Goal: Transaction & Acquisition: Purchase product/service

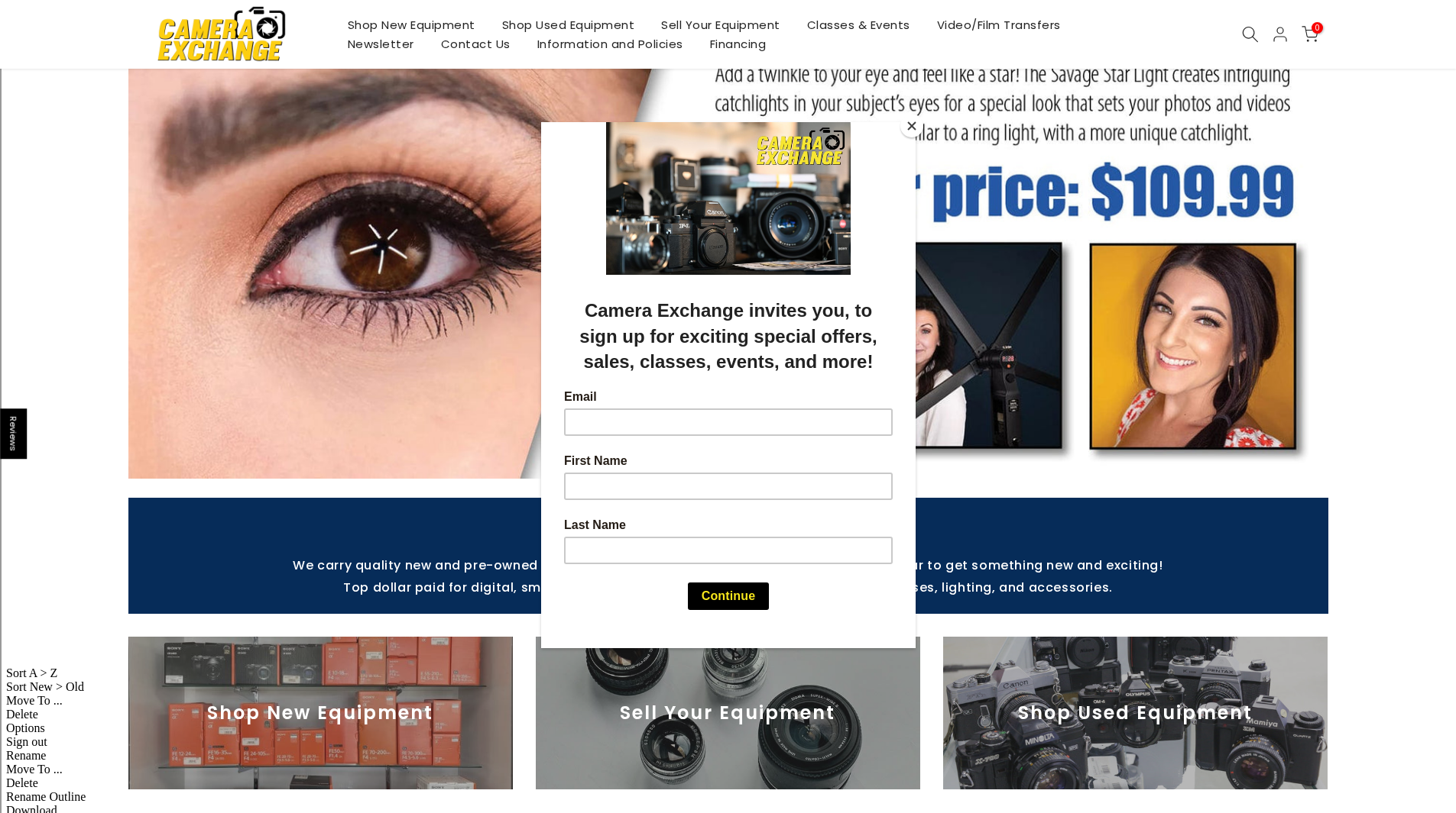
scroll to position [229, 0]
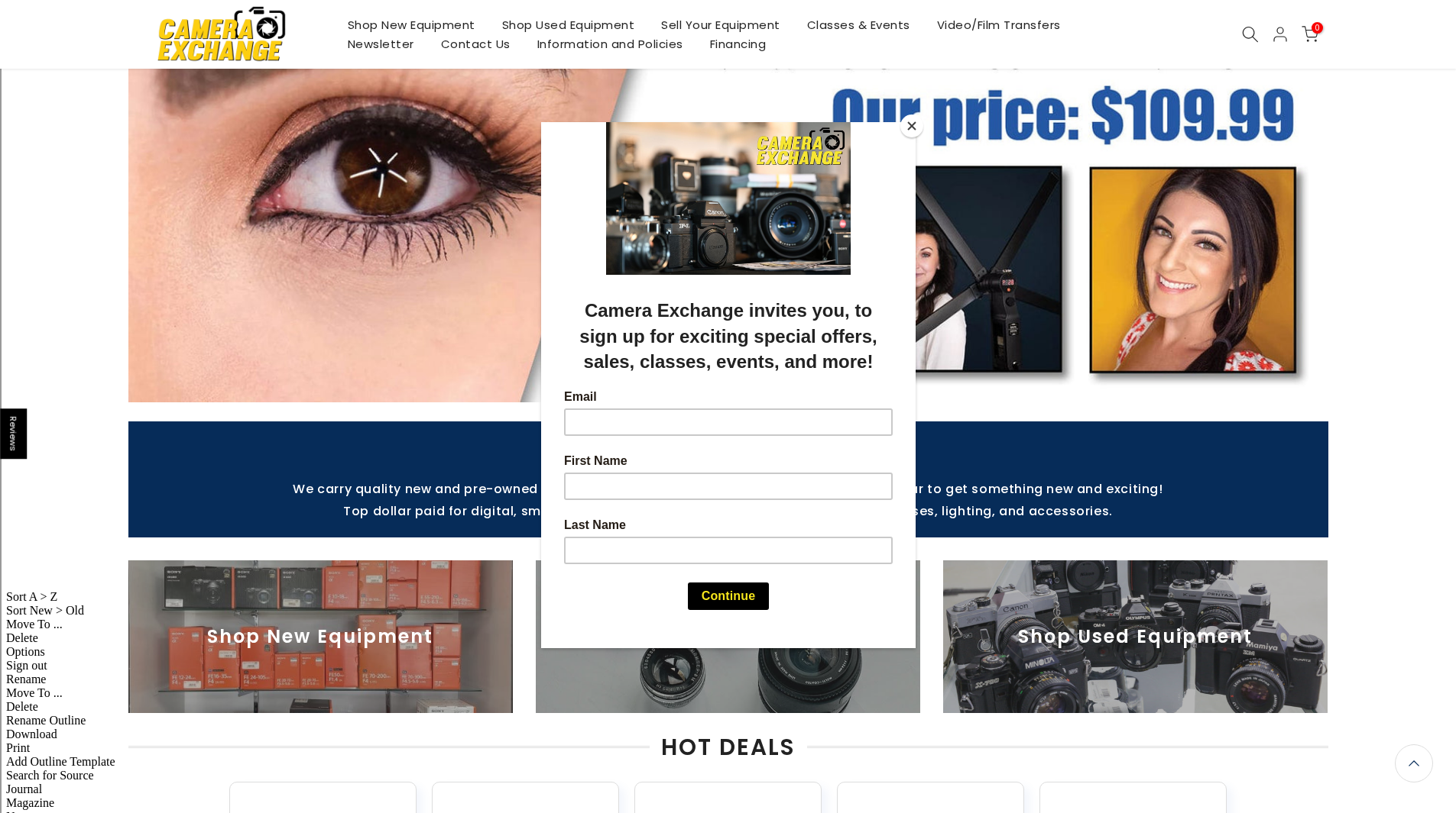
click at [1357, 227] on div at bounding box center [728, 406] width 1456 height 813
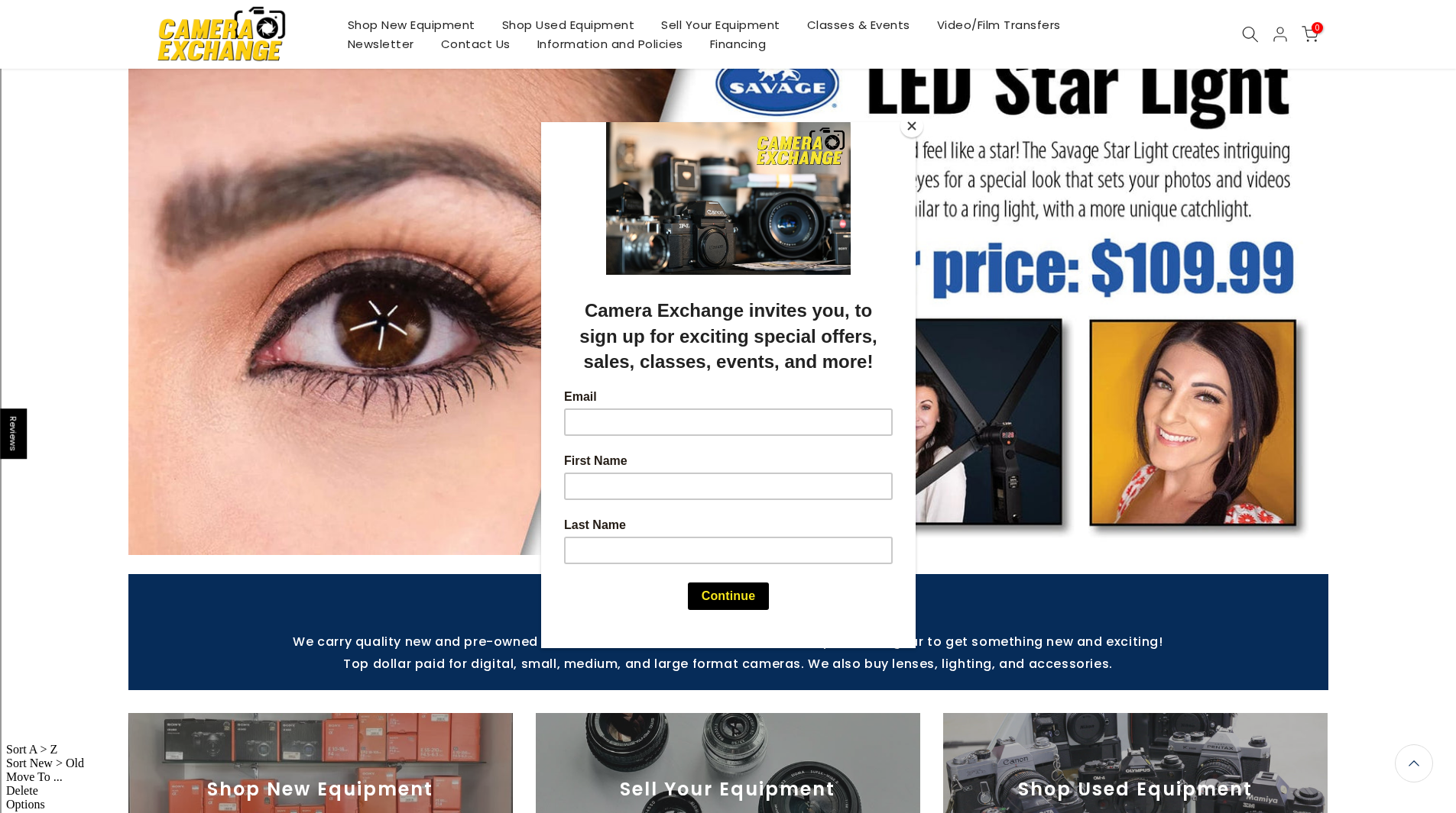
scroll to position [0, 0]
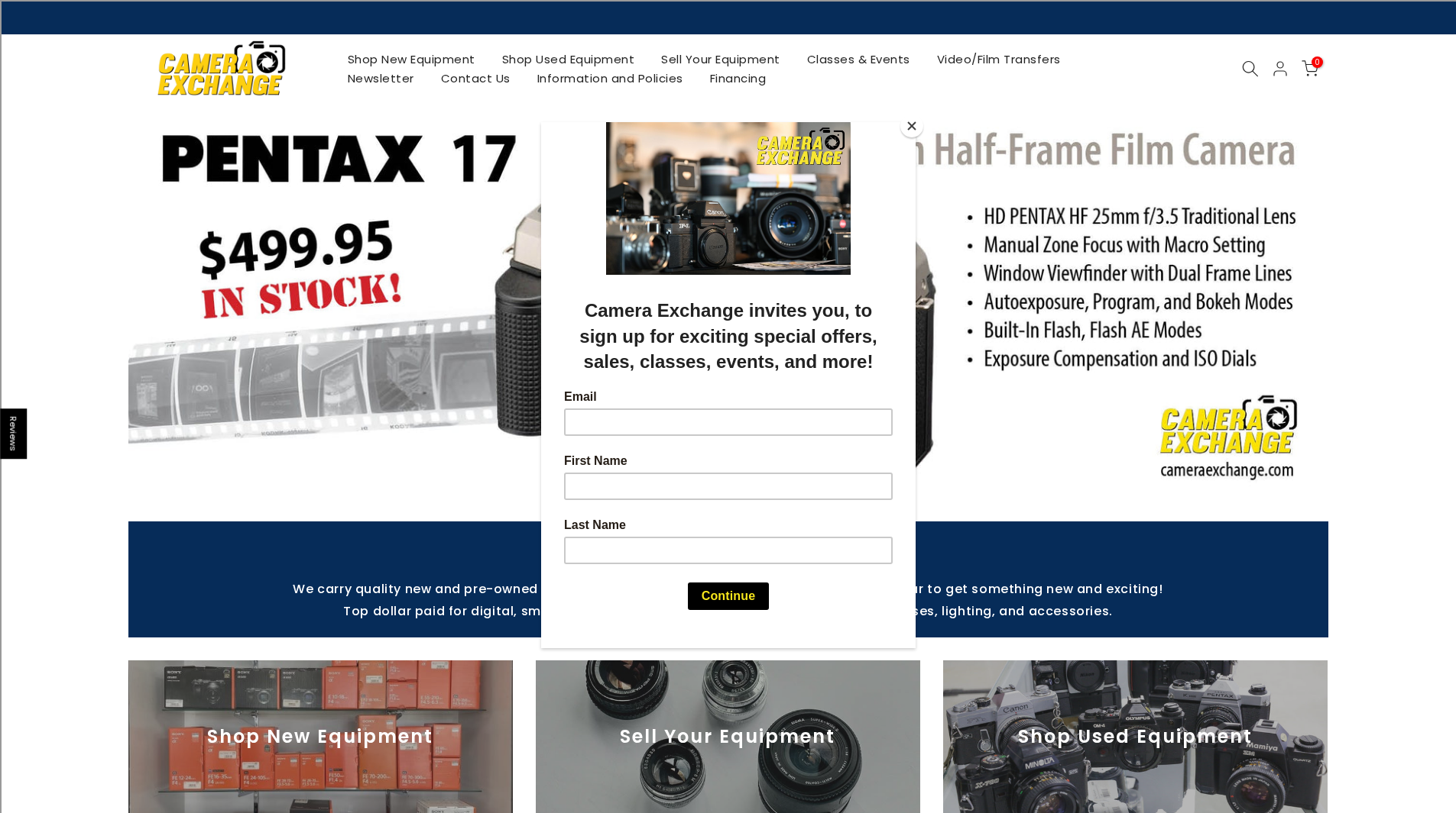
drag, startPoint x: 1371, startPoint y: 267, endPoint x: 909, endPoint y: 128, distance: 482.5
click at [909, 128] on button "Close" at bounding box center [911, 125] width 23 height 23
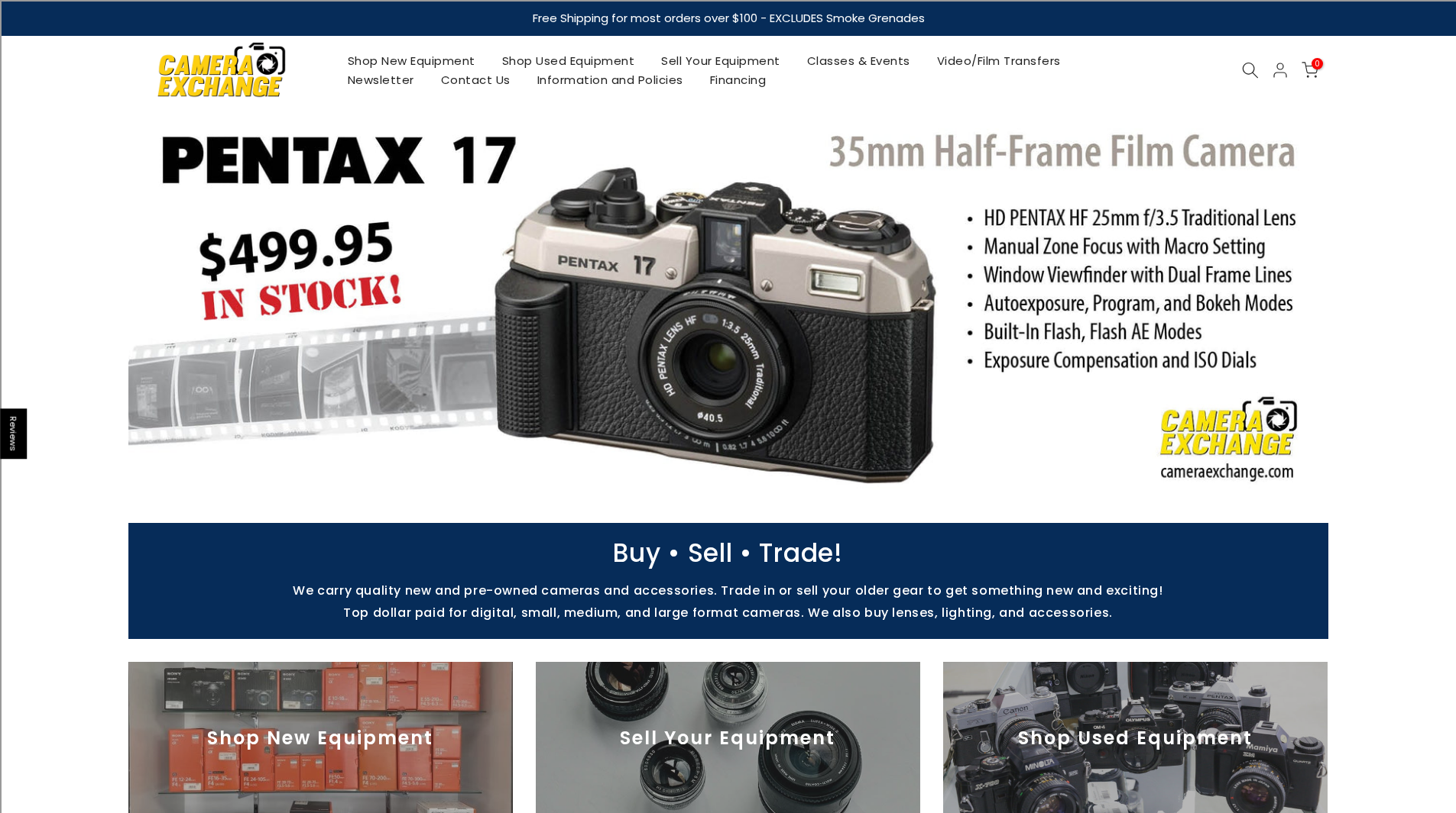
click at [1253, 67] on icon at bounding box center [1250, 70] width 17 height 17
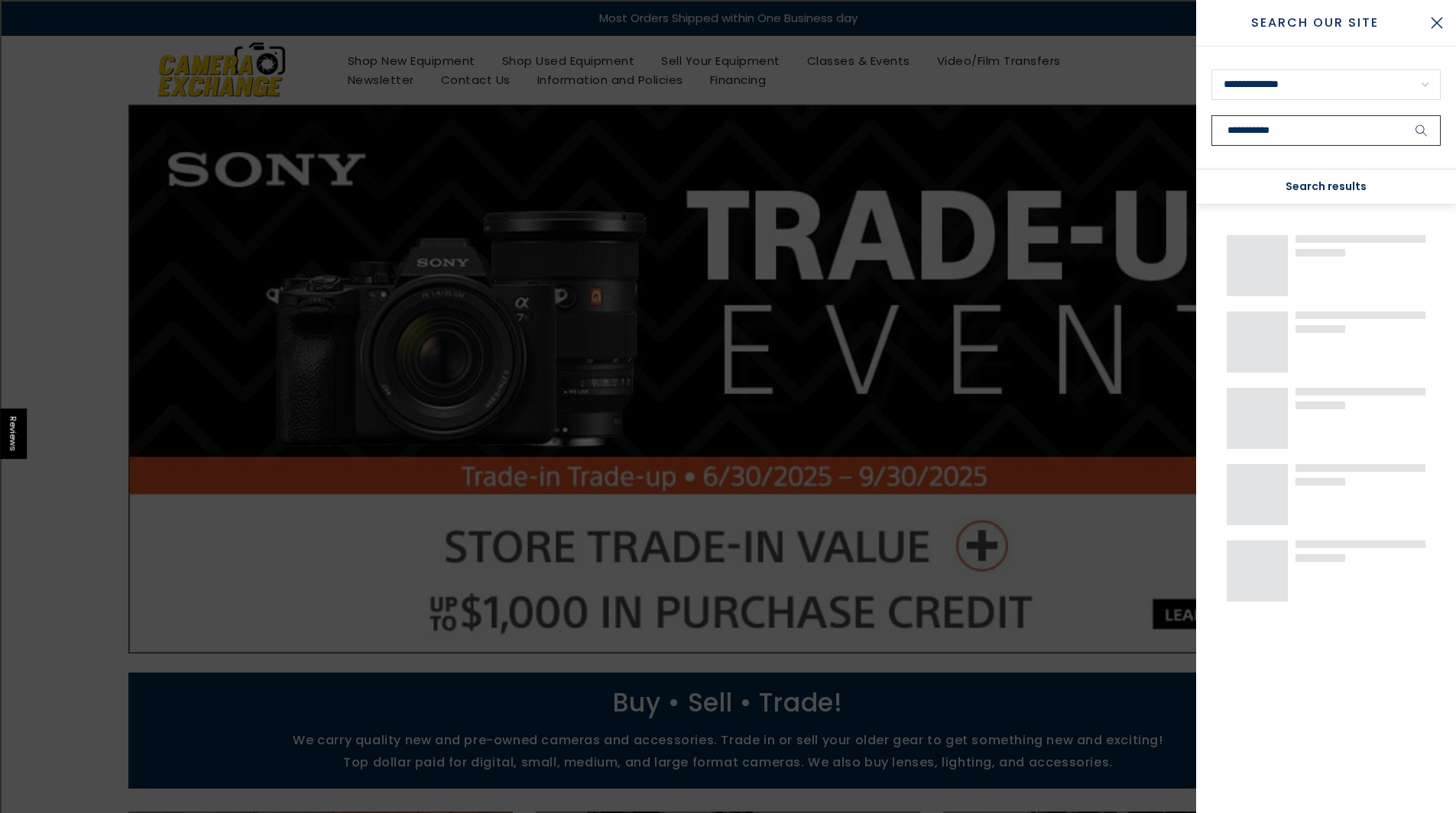
type input "**********"
click at [1402, 115] on button "submit" at bounding box center [1420, 130] width 38 height 30
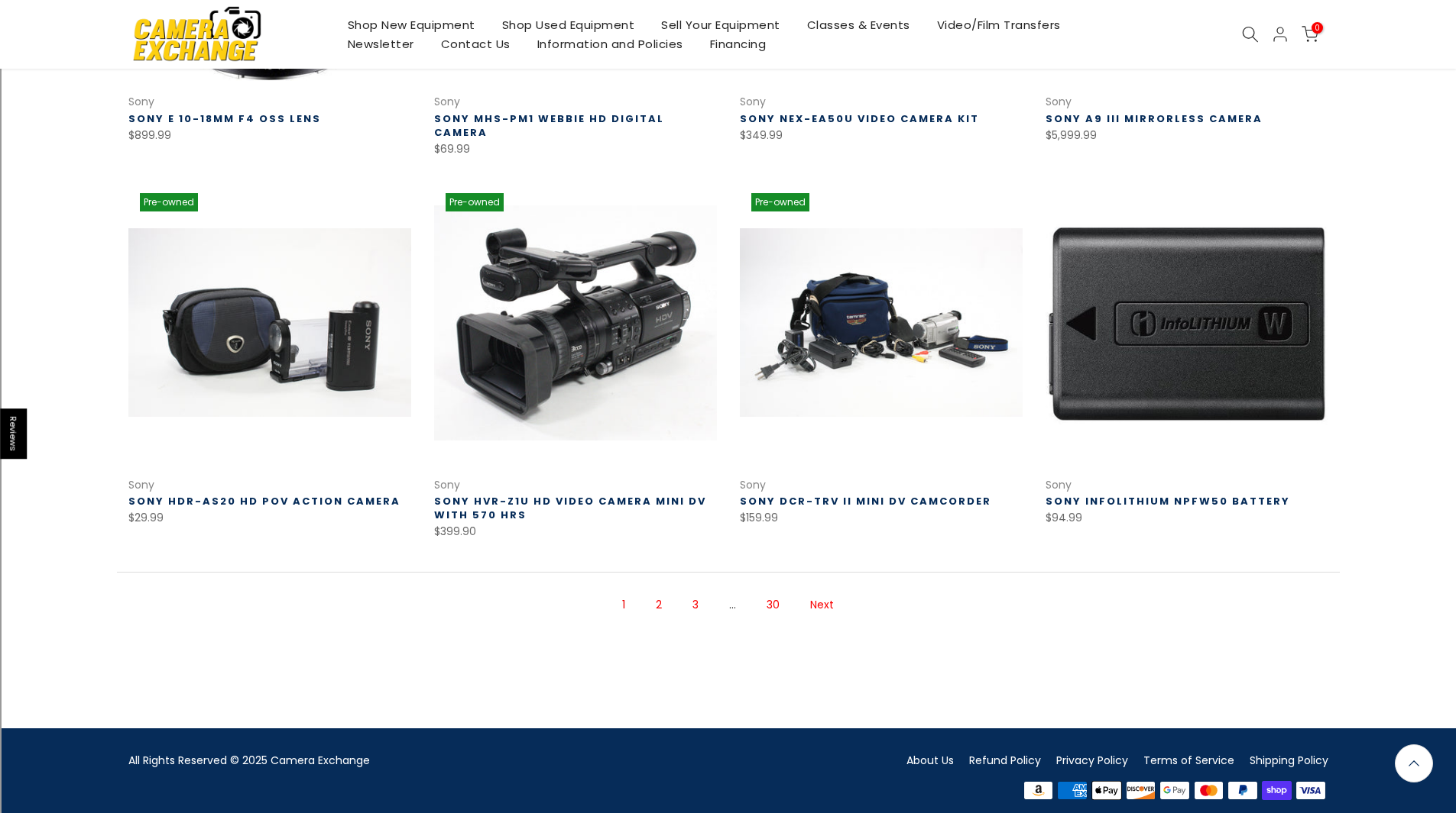
scroll to position [918, 0]
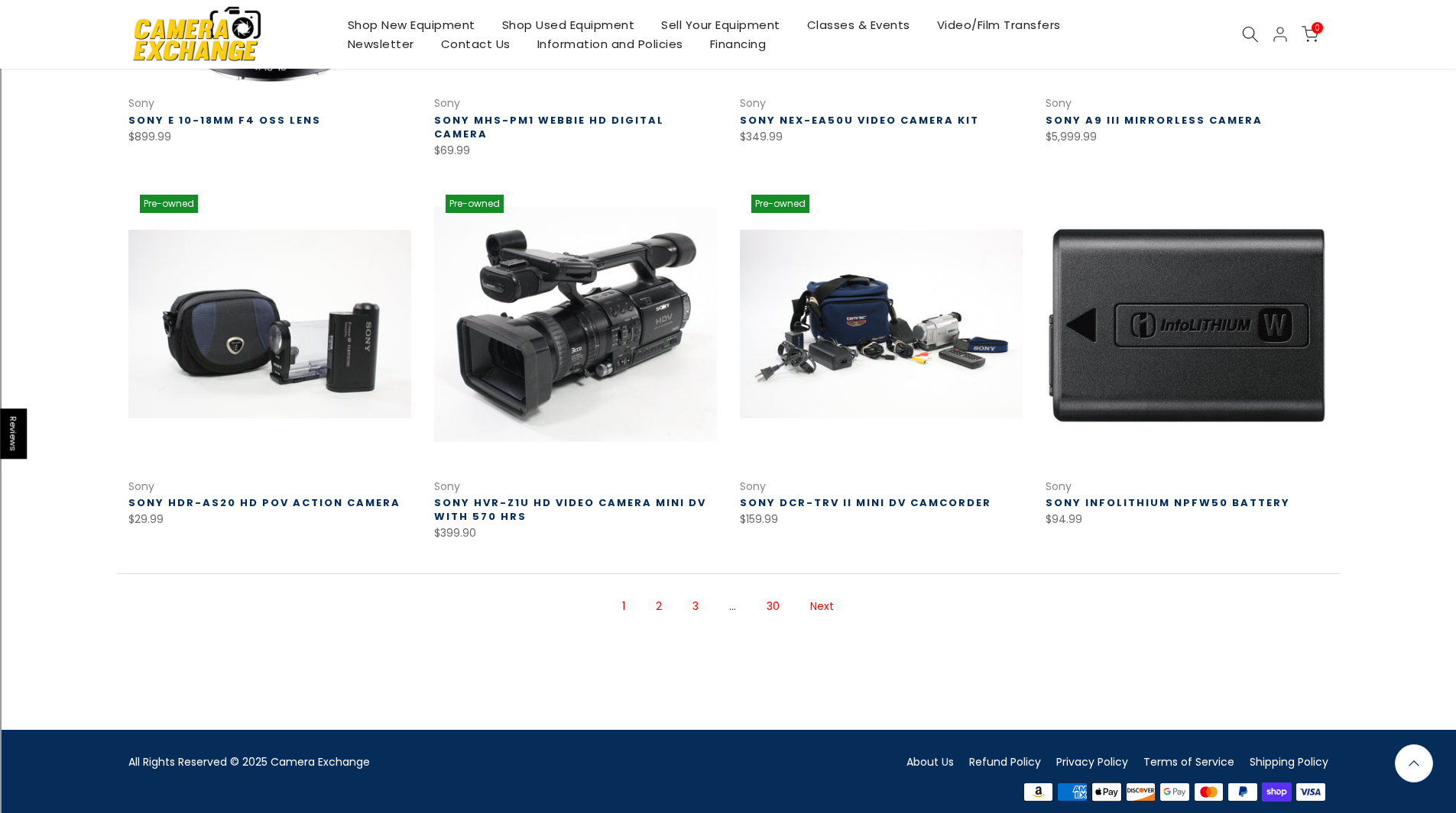
click at [677, 590] on ul "1 2 3 … 30 Next" at bounding box center [728, 607] width 257 height 50
click at [661, 593] on link "2" at bounding box center [659, 607] width 21 height 27
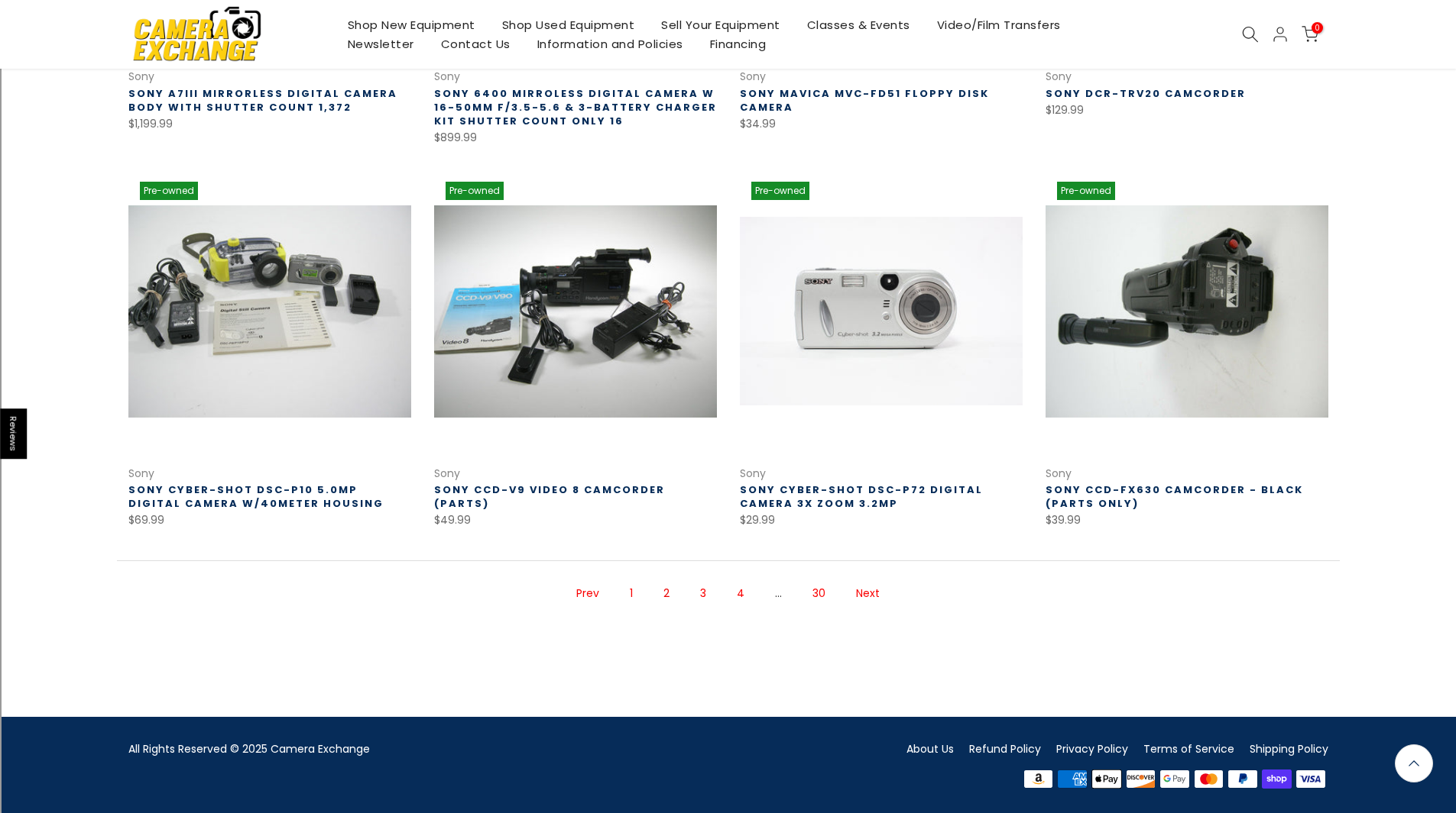
scroll to position [931, 0]
click at [699, 594] on link "3" at bounding box center [703, 594] width 21 height 27
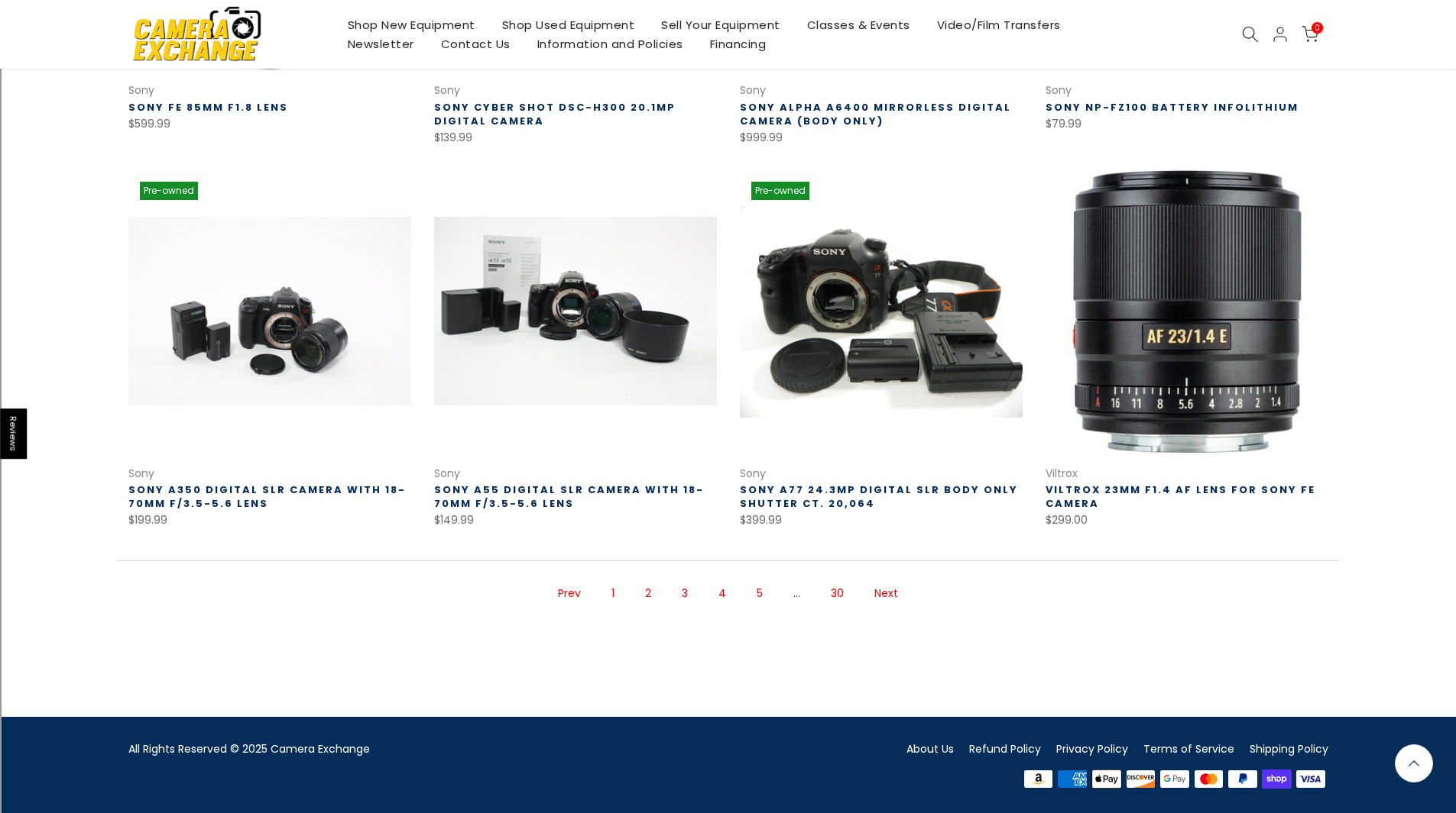
scroll to position [920, 0]
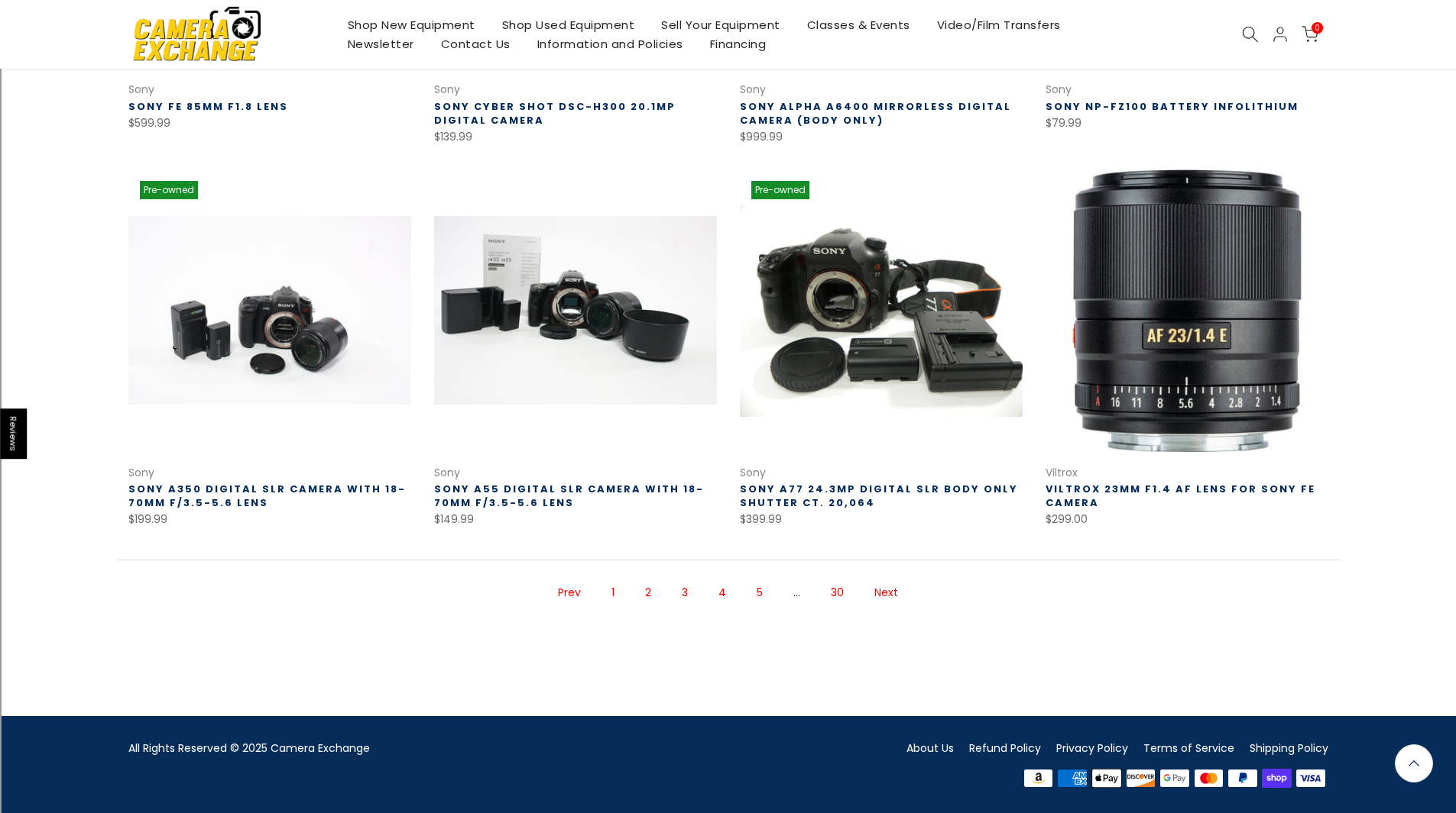
click at [876, 593] on link "Next" at bounding box center [886, 593] width 39 height 27
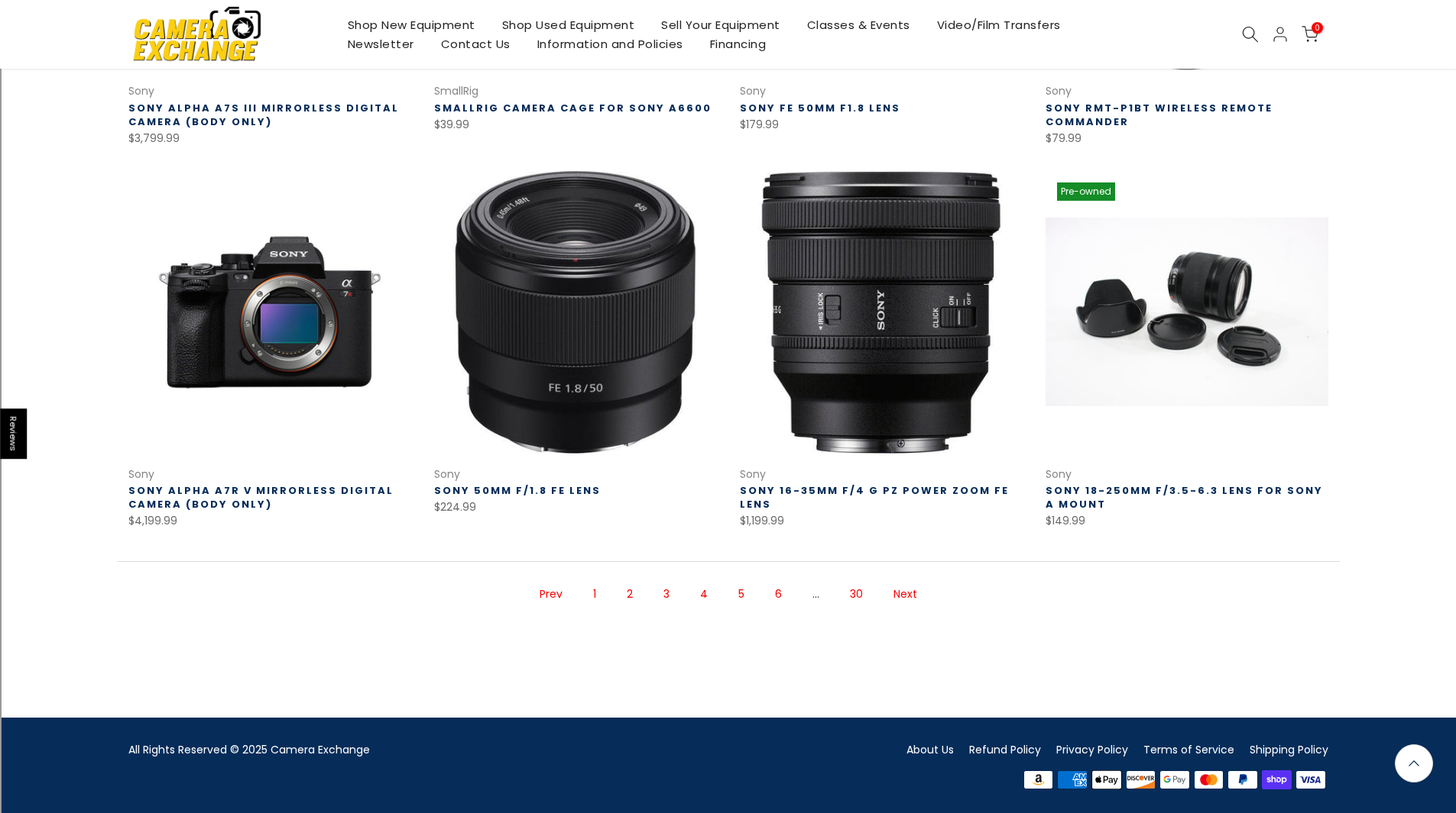
scroll to position [920, 0]
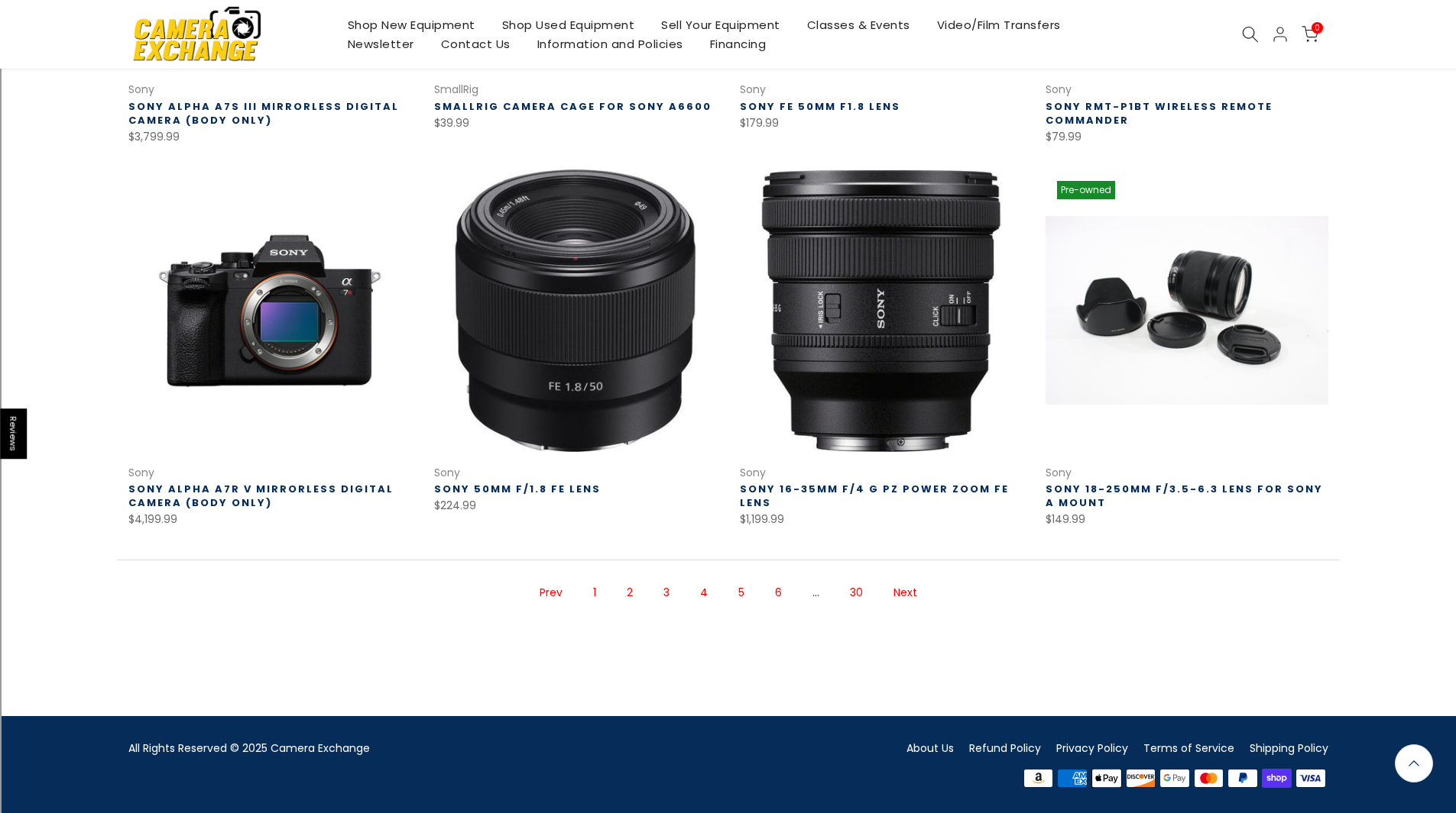
click at [890, 589] on link "Next" at bounding box center [905, 593] width 39 height 27
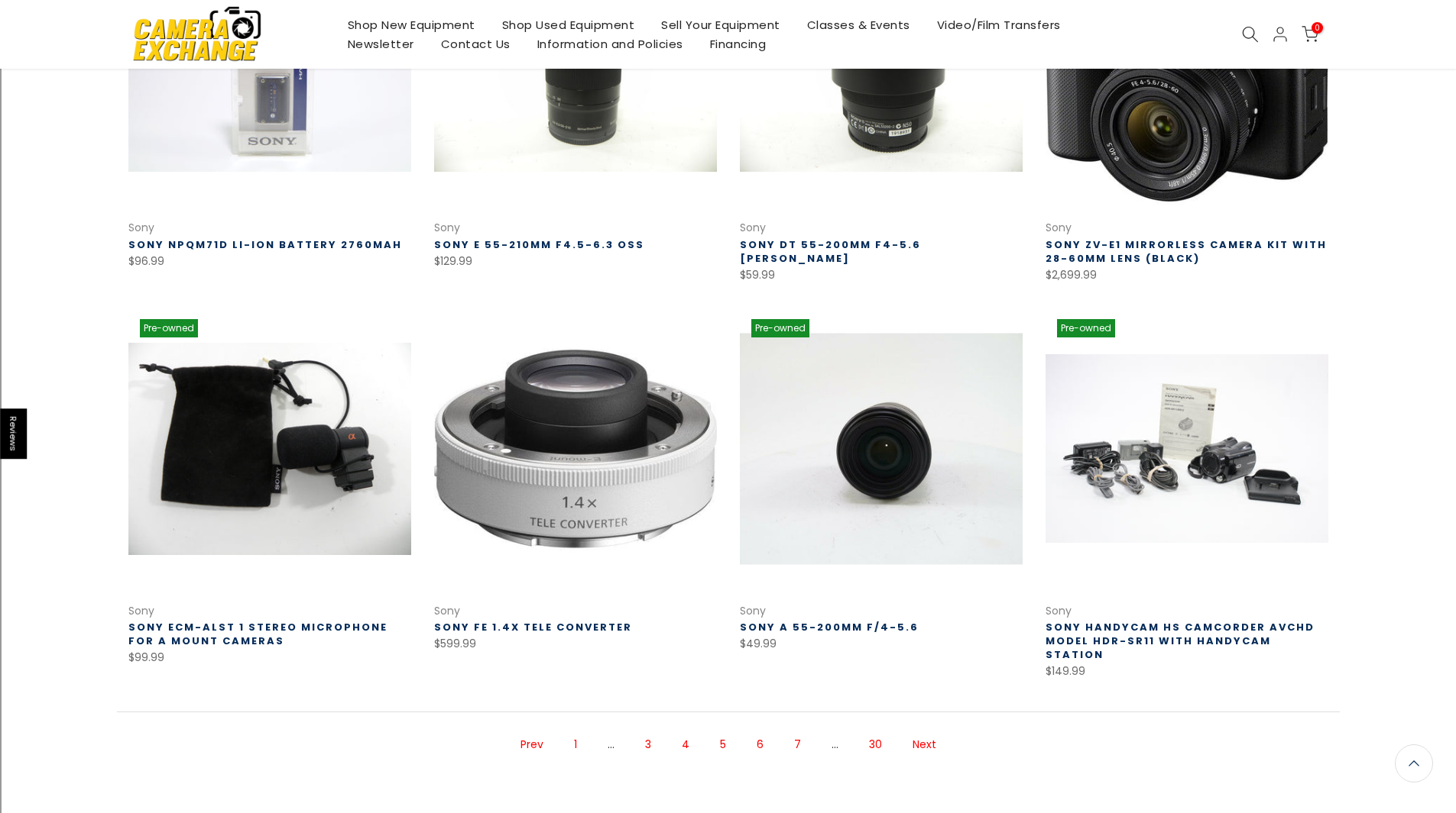
scroll to position [920, 0]
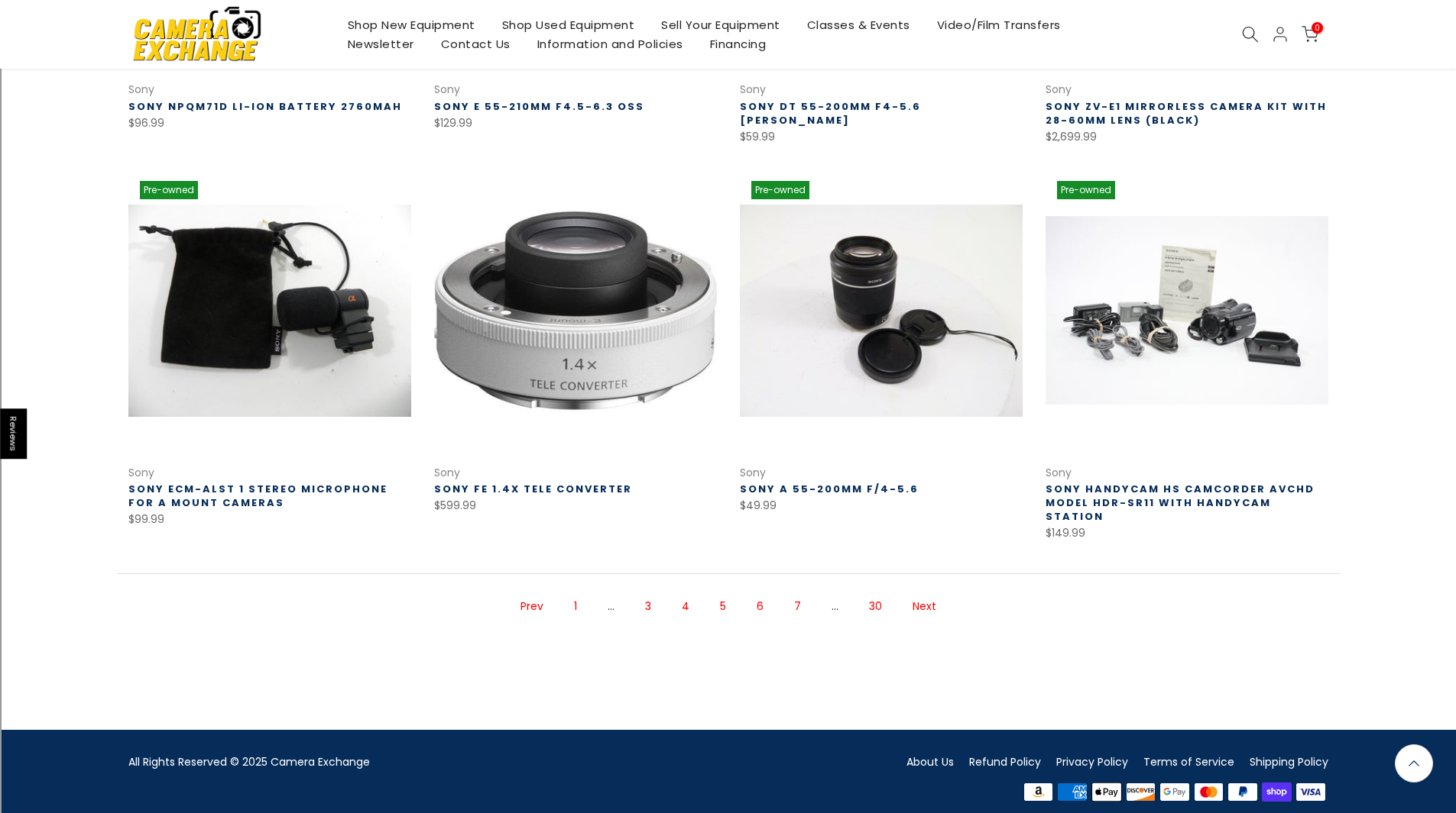
click at [930, 593] on link "Next" at bounding box center [924, 607] width 39 height 27
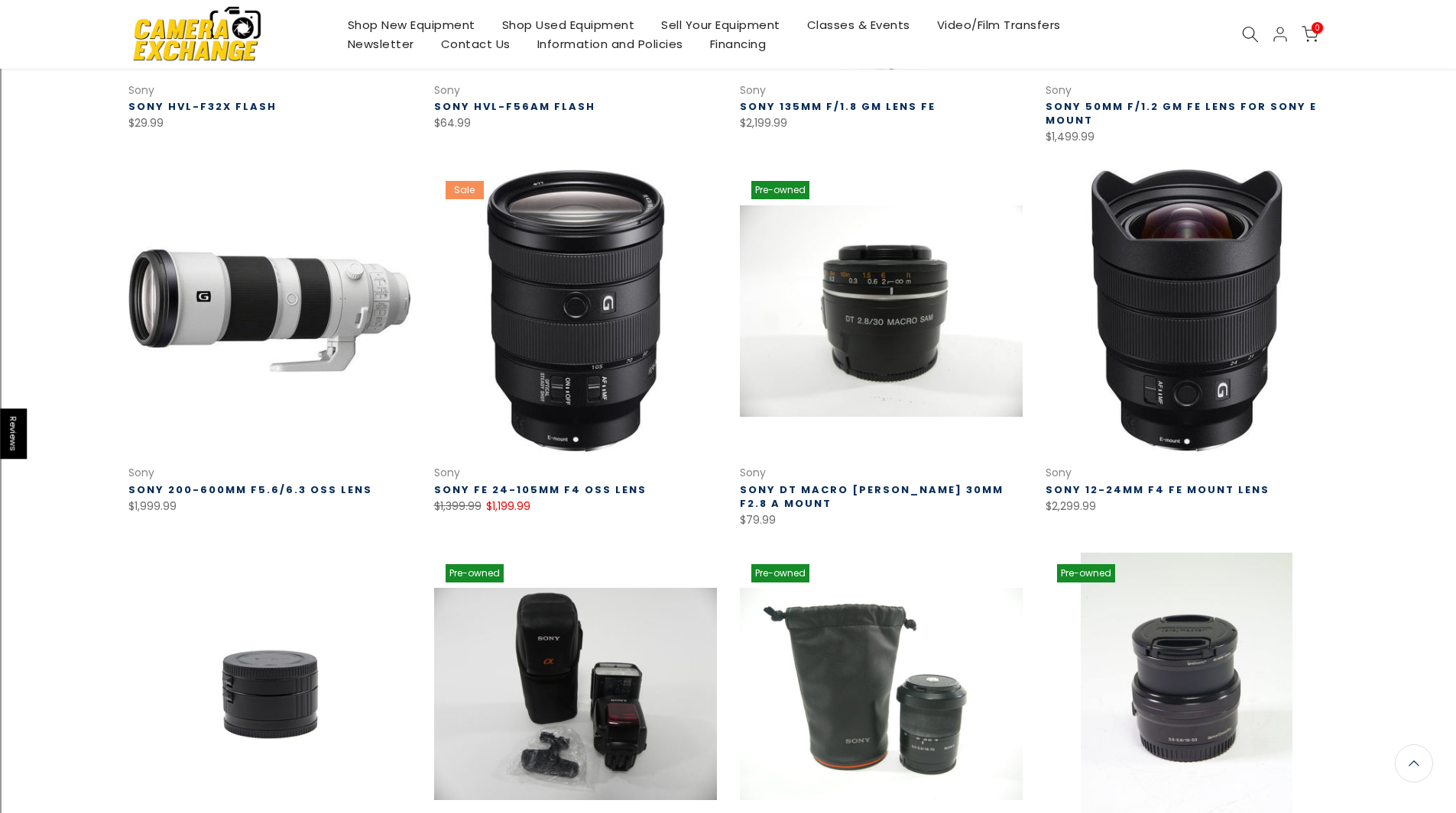
scroll to position [891, 0]
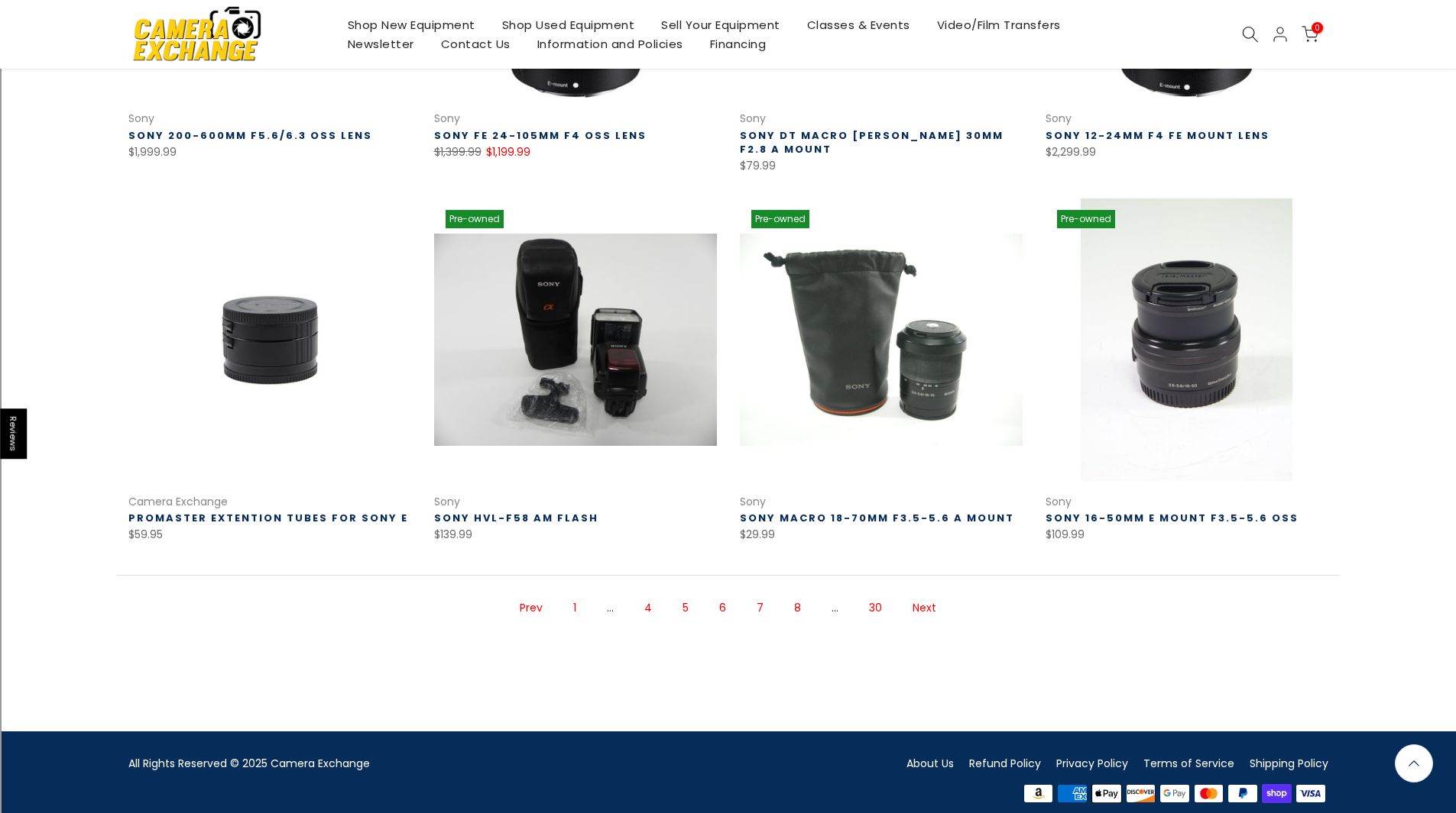
click at [924, 595] on link "Next" at bounding box center [924, 608] width 39 height 27
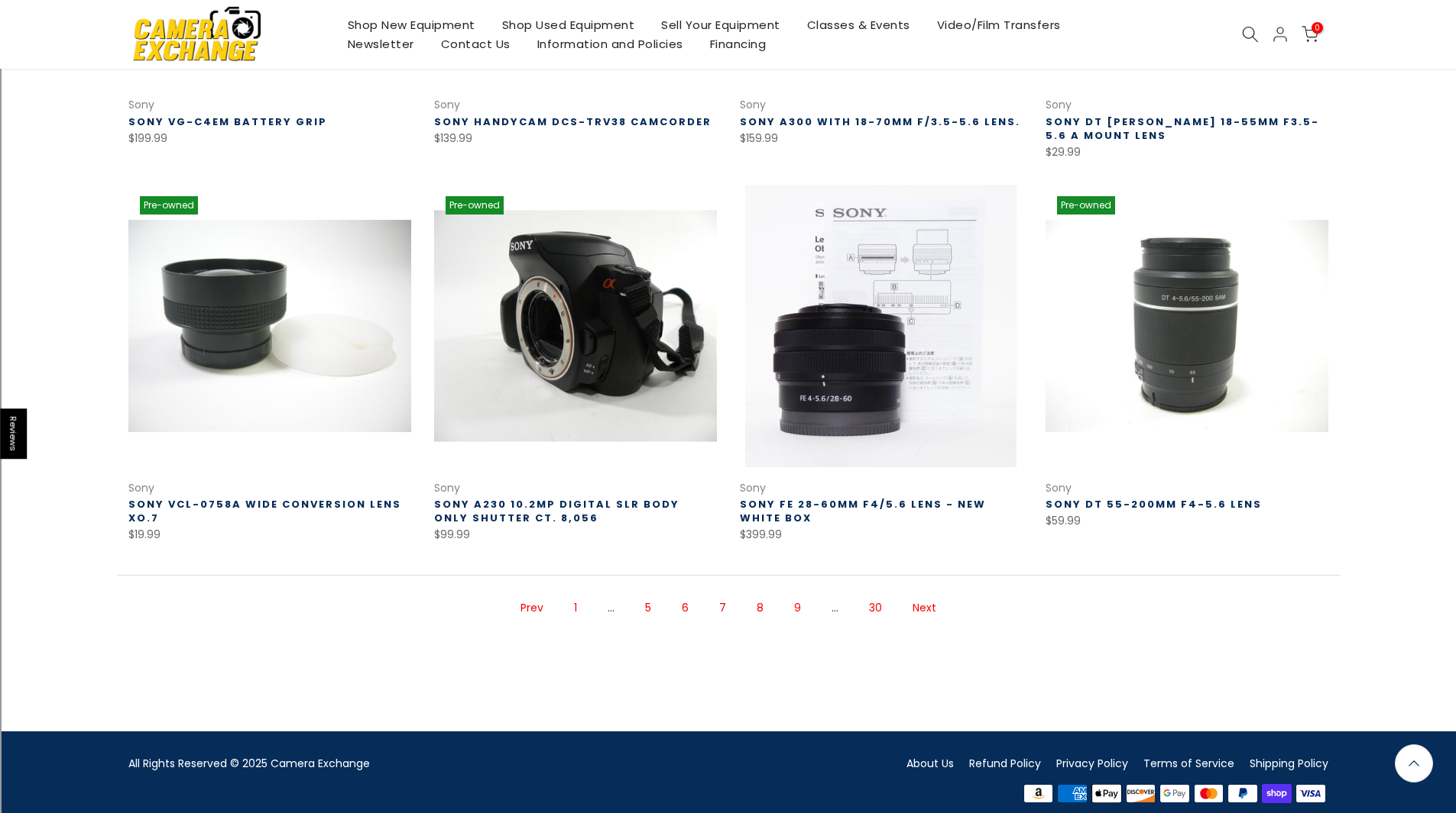
scroll to position [920, 0]
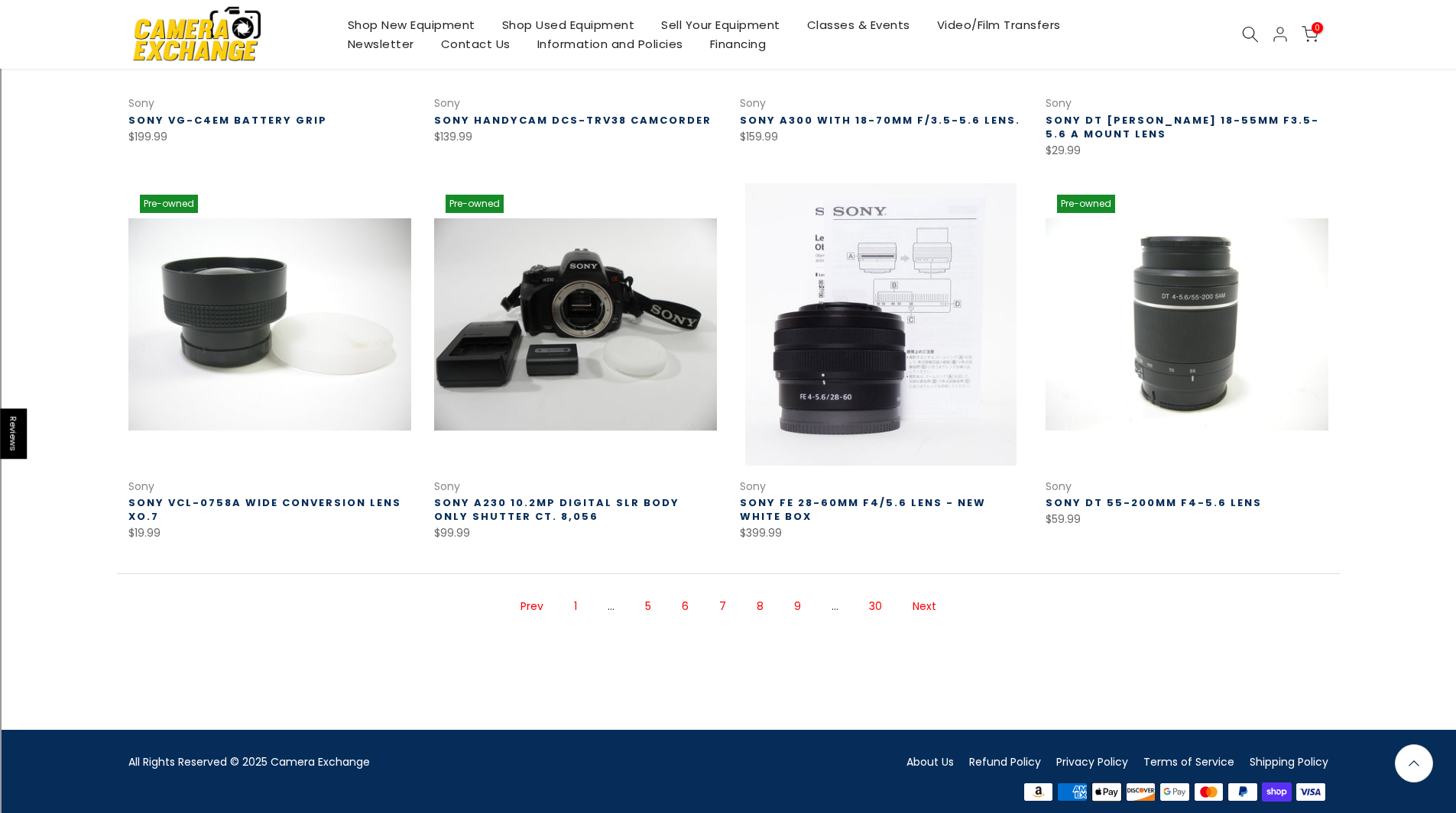
click at [916, 593] on link "Next" at bounding box center [924, 607] width 39 height 27
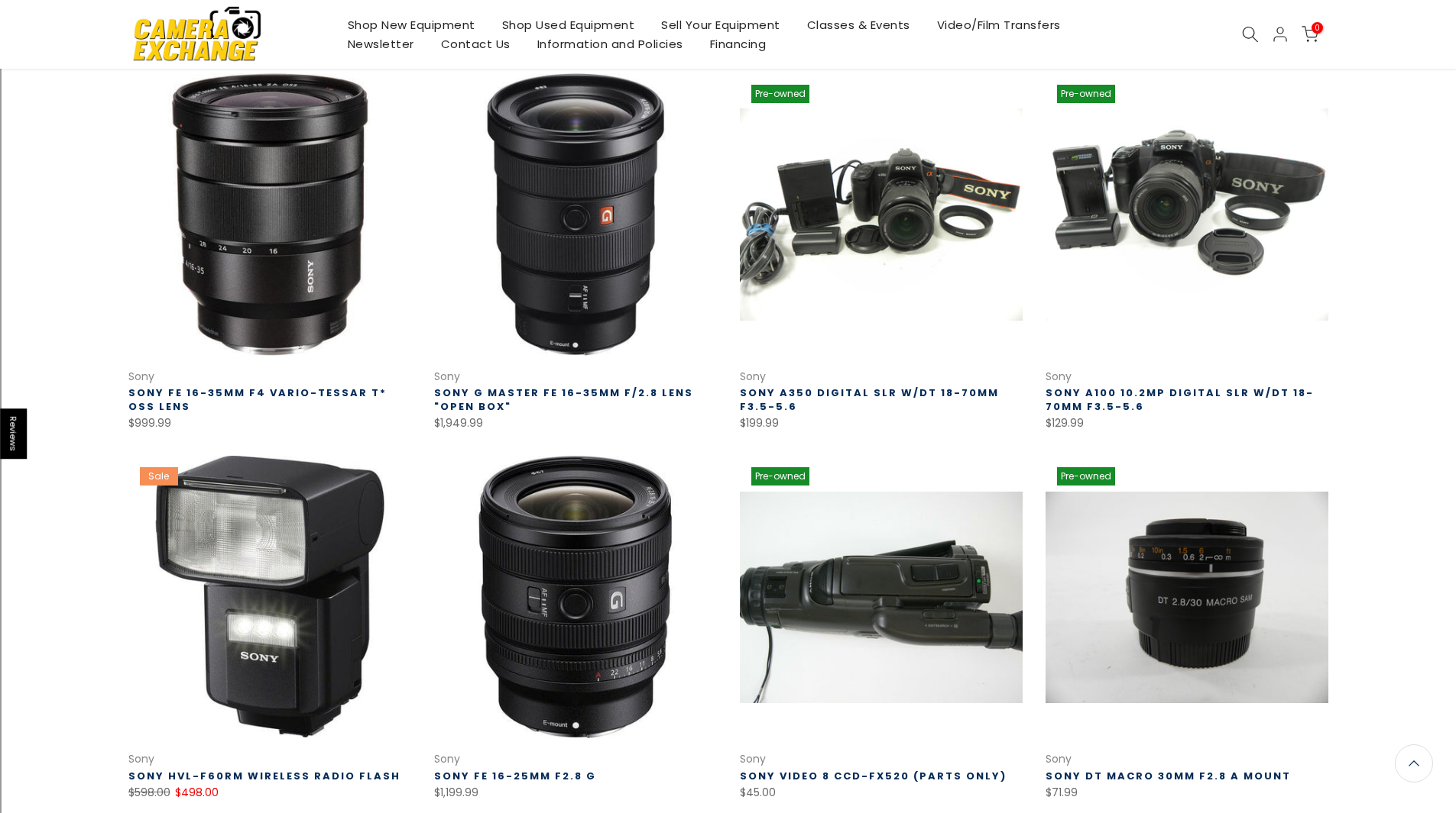
scroll to position [247, 0]
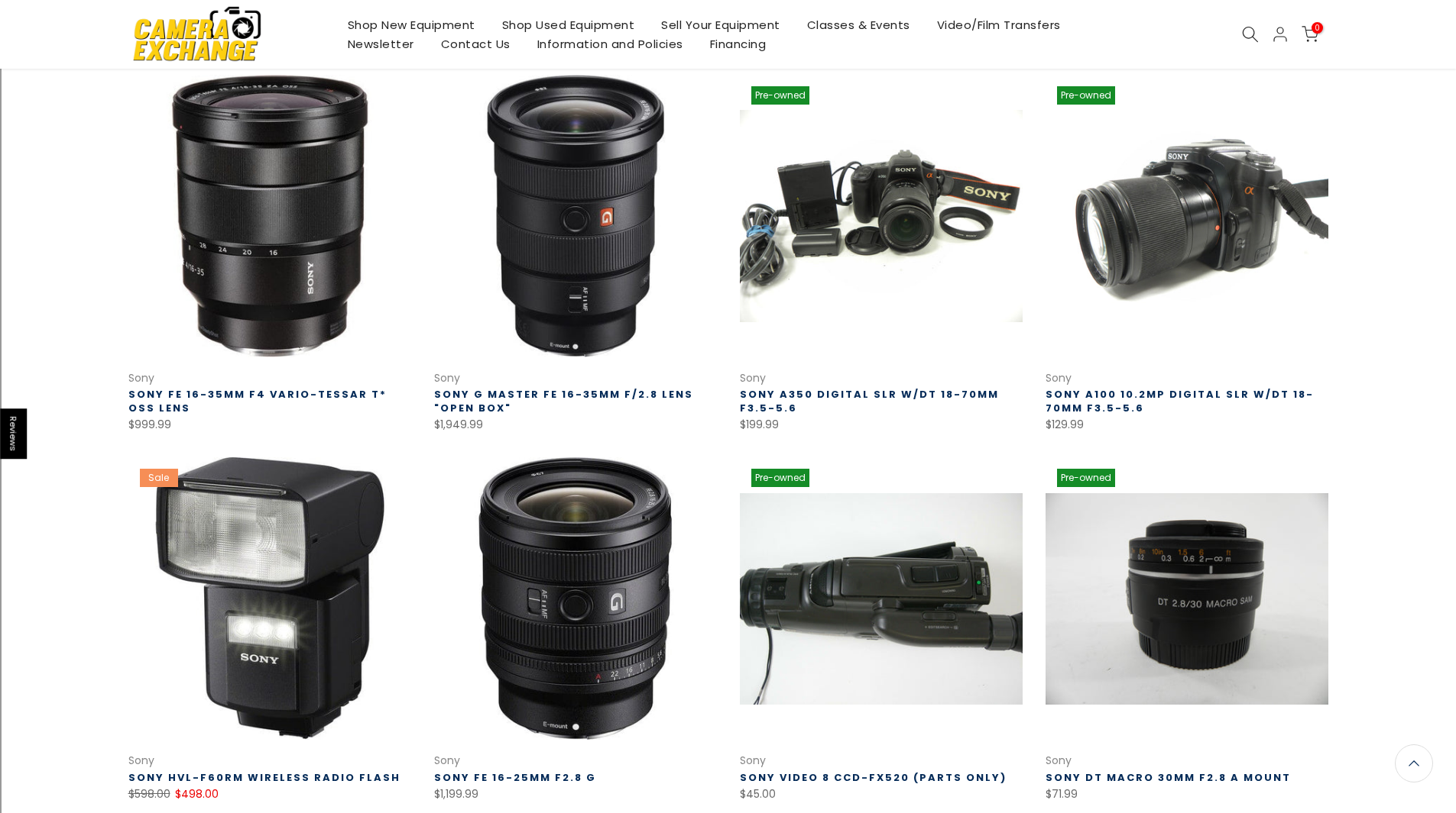
click at [1109, 293] on link at bounding box center [1187, 216] width 283 height 283
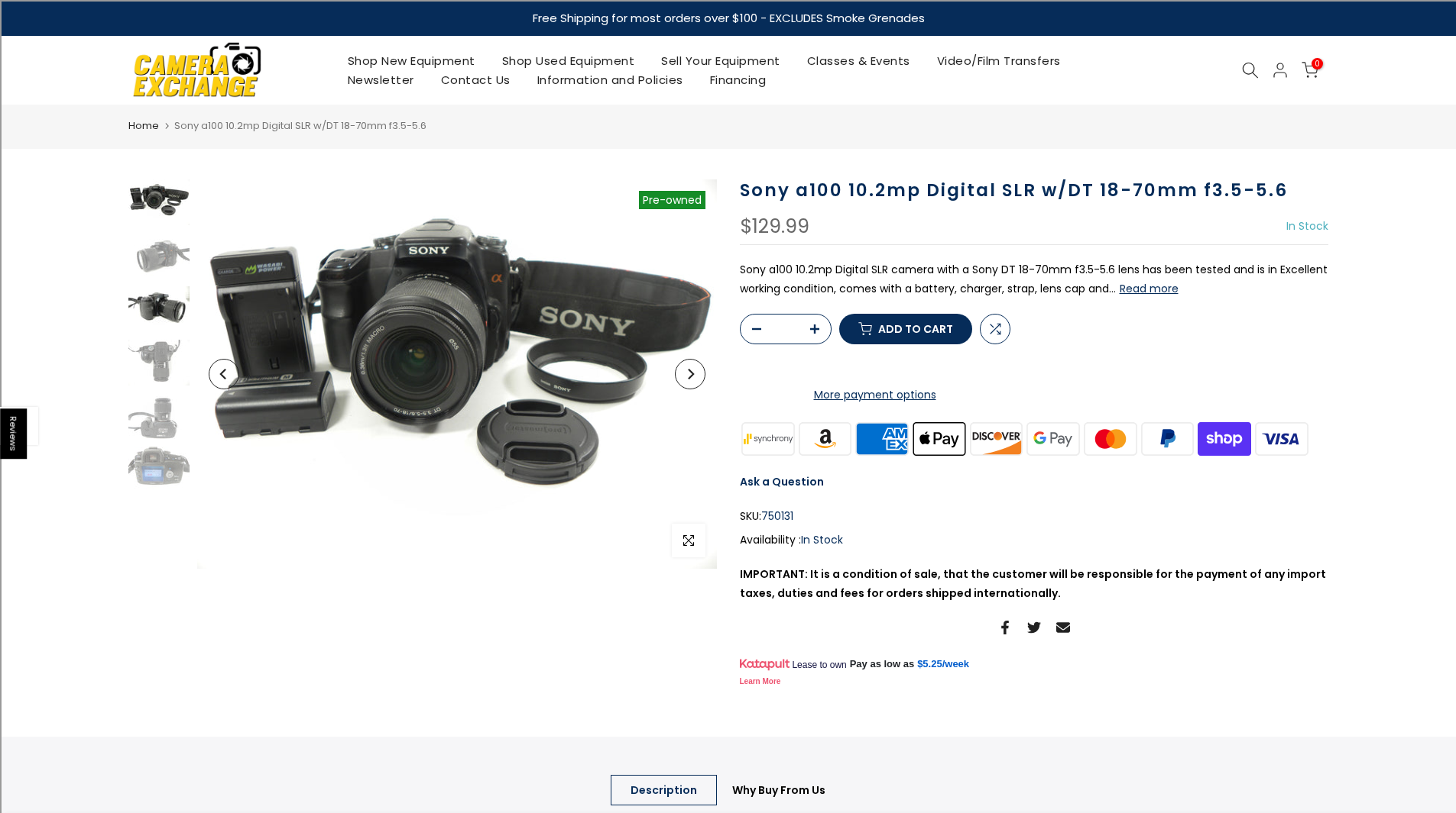
click at [170, 310] on img at bounding box center [159, 310] width 61 height 46
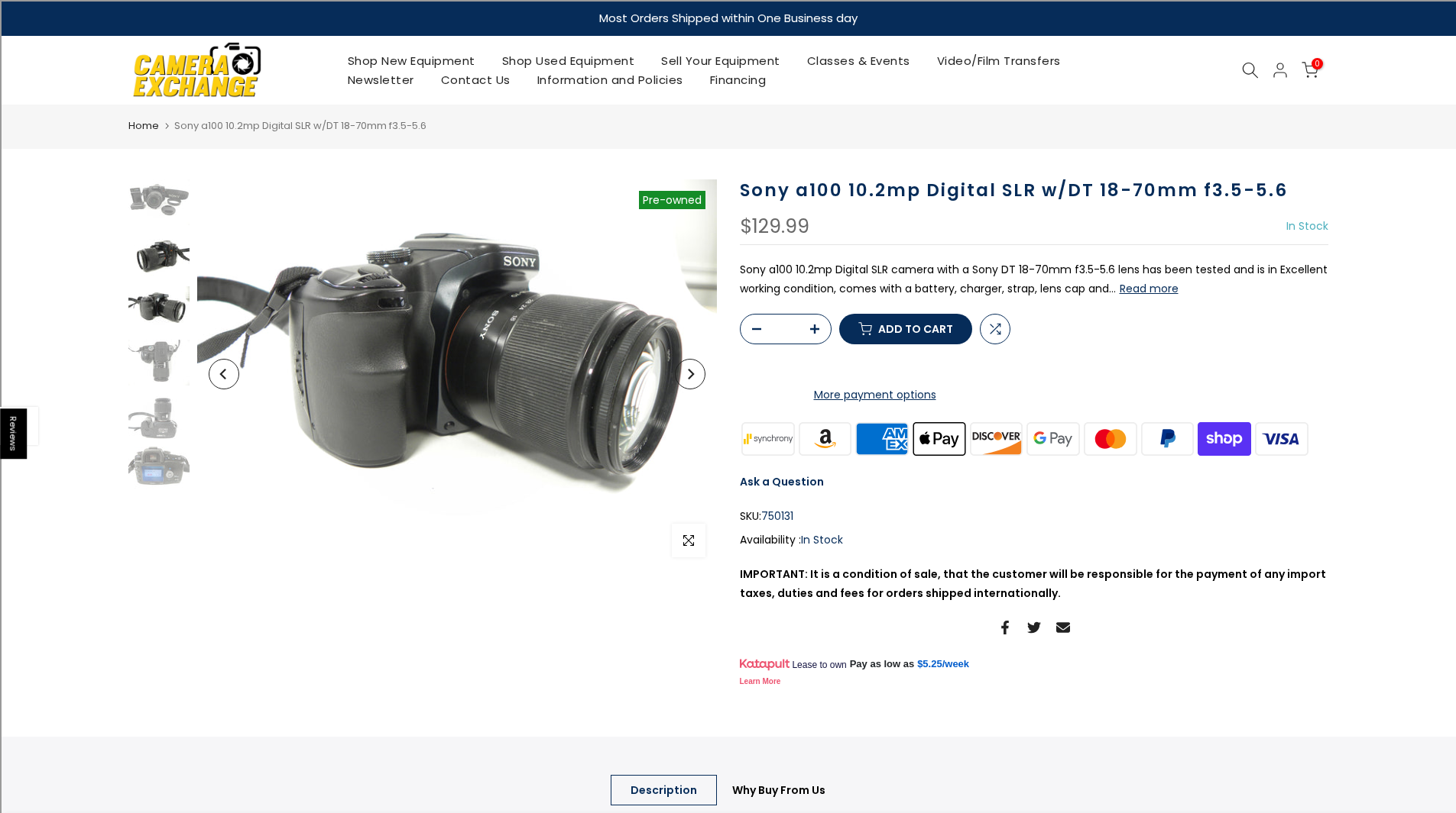
click at [155, 268] on img at bounding box center [159, 255] width 61 height 46
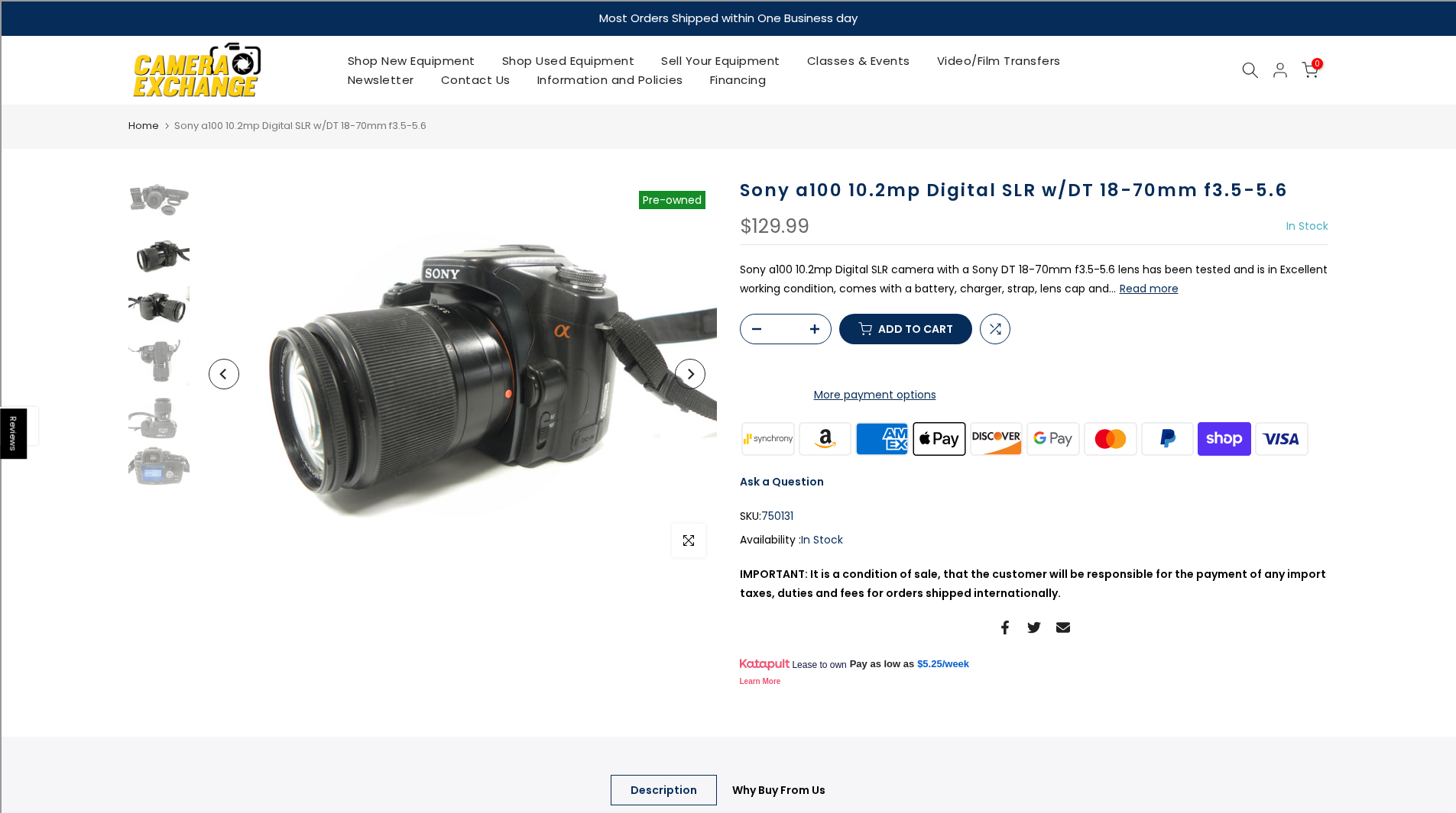
click at [155, 329] on img at bounding box center [159, 310] width 61 height 46
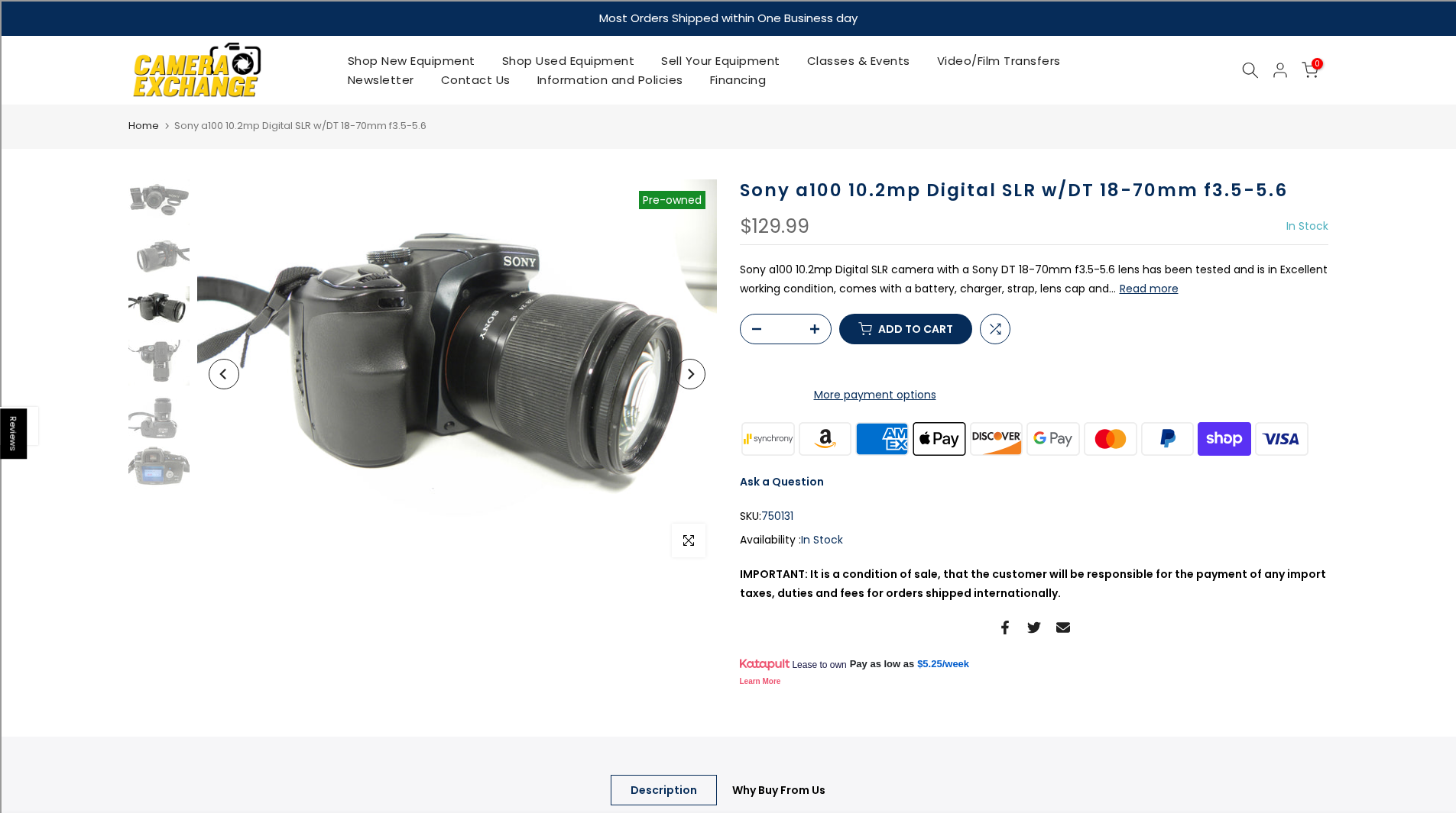
click at [139, 392] on div at bounding box center [158, 336] width 65 height 313
click at [149, 419] on img at bounding box center [159, 416] width 61 height 46
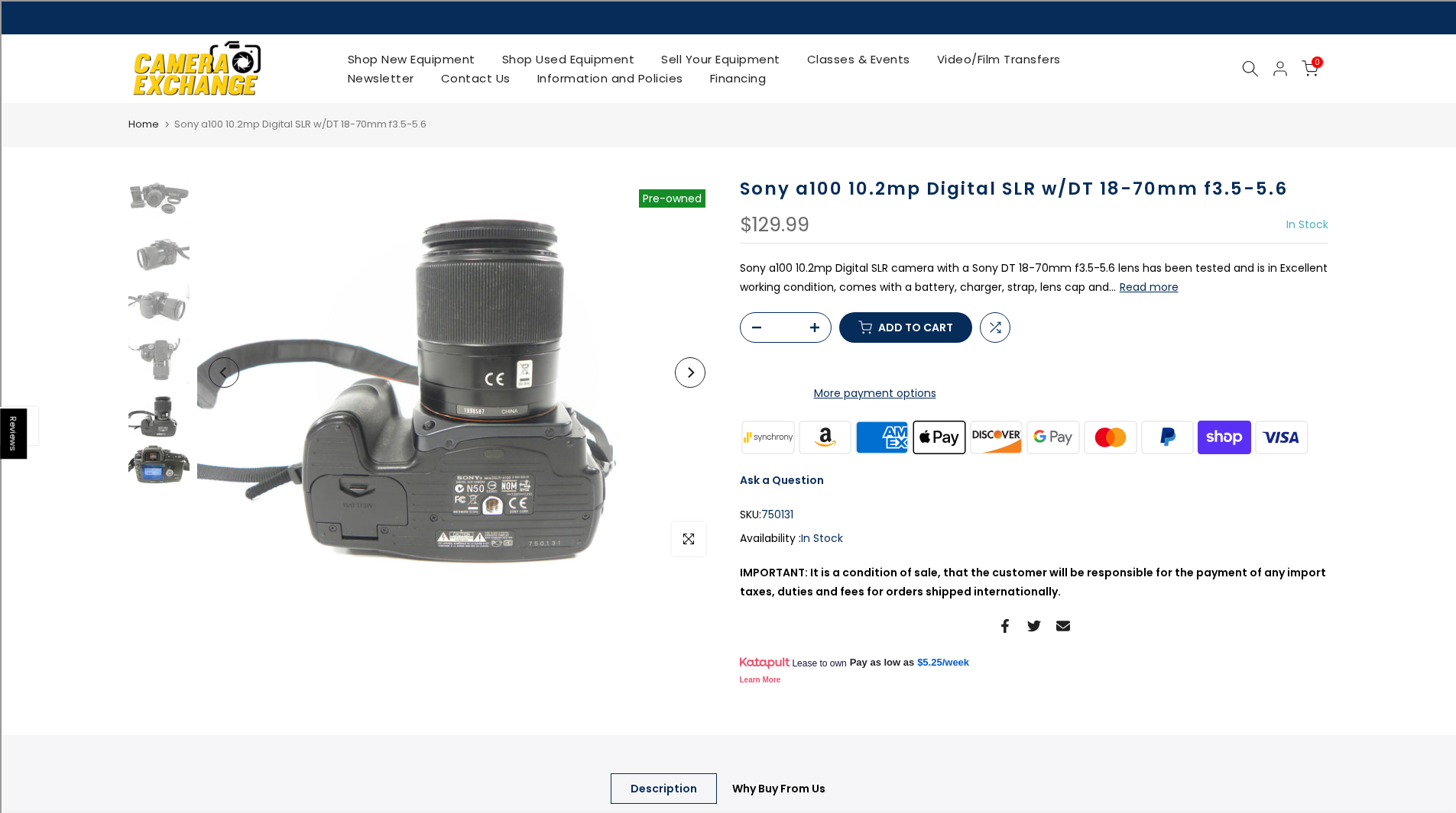
click at [162, 475] on img at bounding box center [159, 468] width 61 height 46
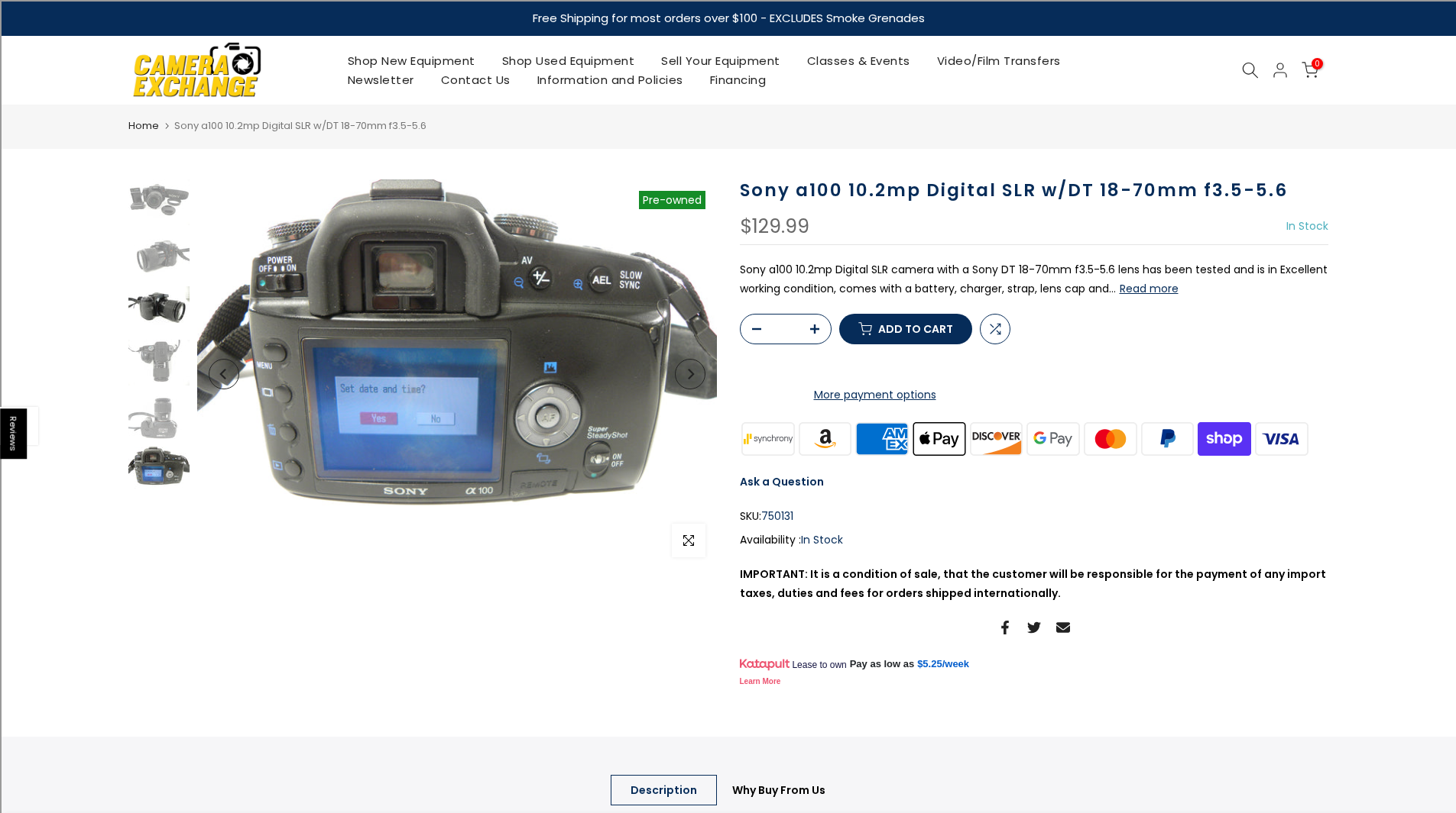
click at [169, 307] on img at bounding box center [159, 310] width 61 height 46
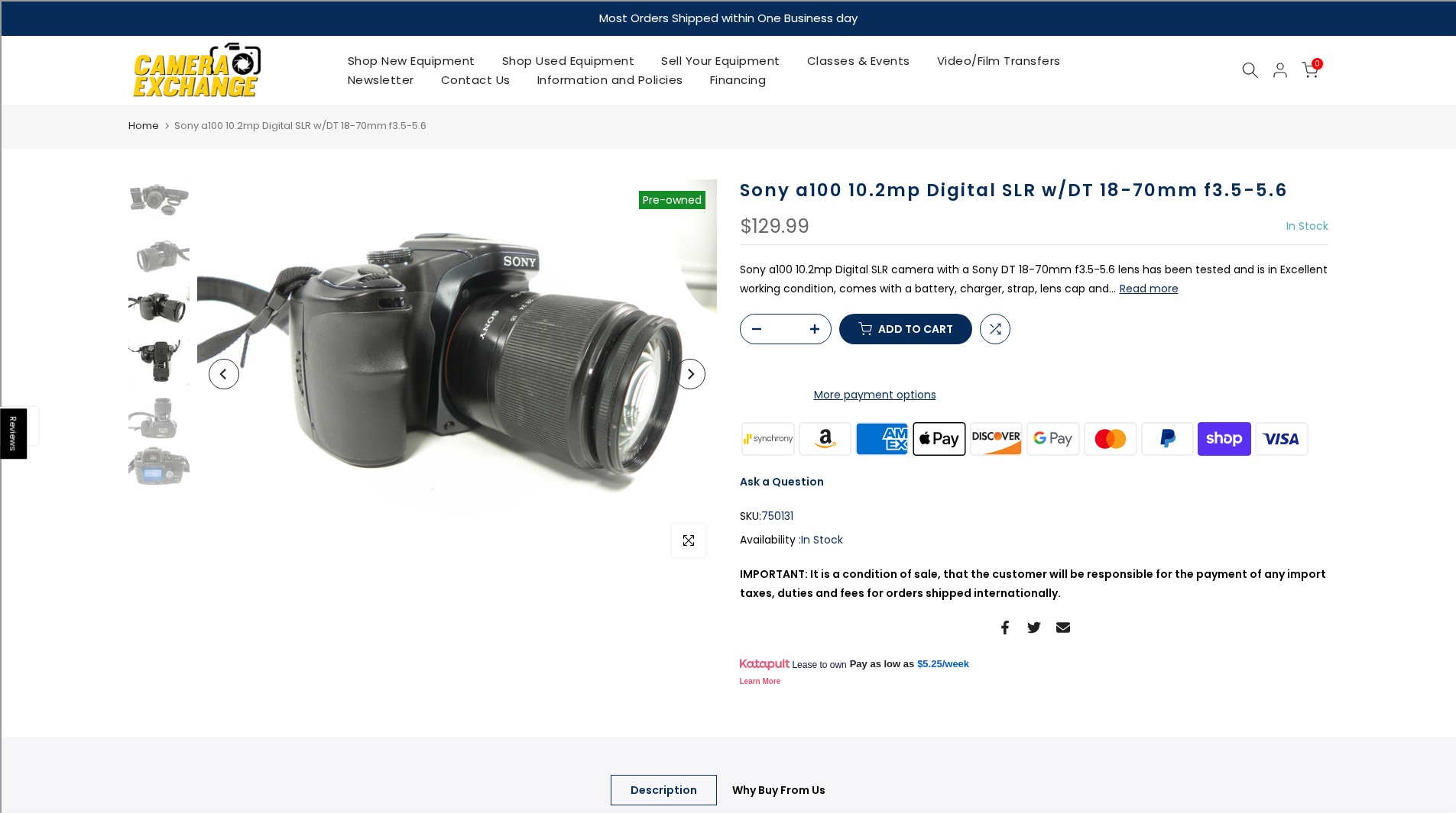
click at [173, 382] on img at bounding box center [159, 363] width 61 height 46
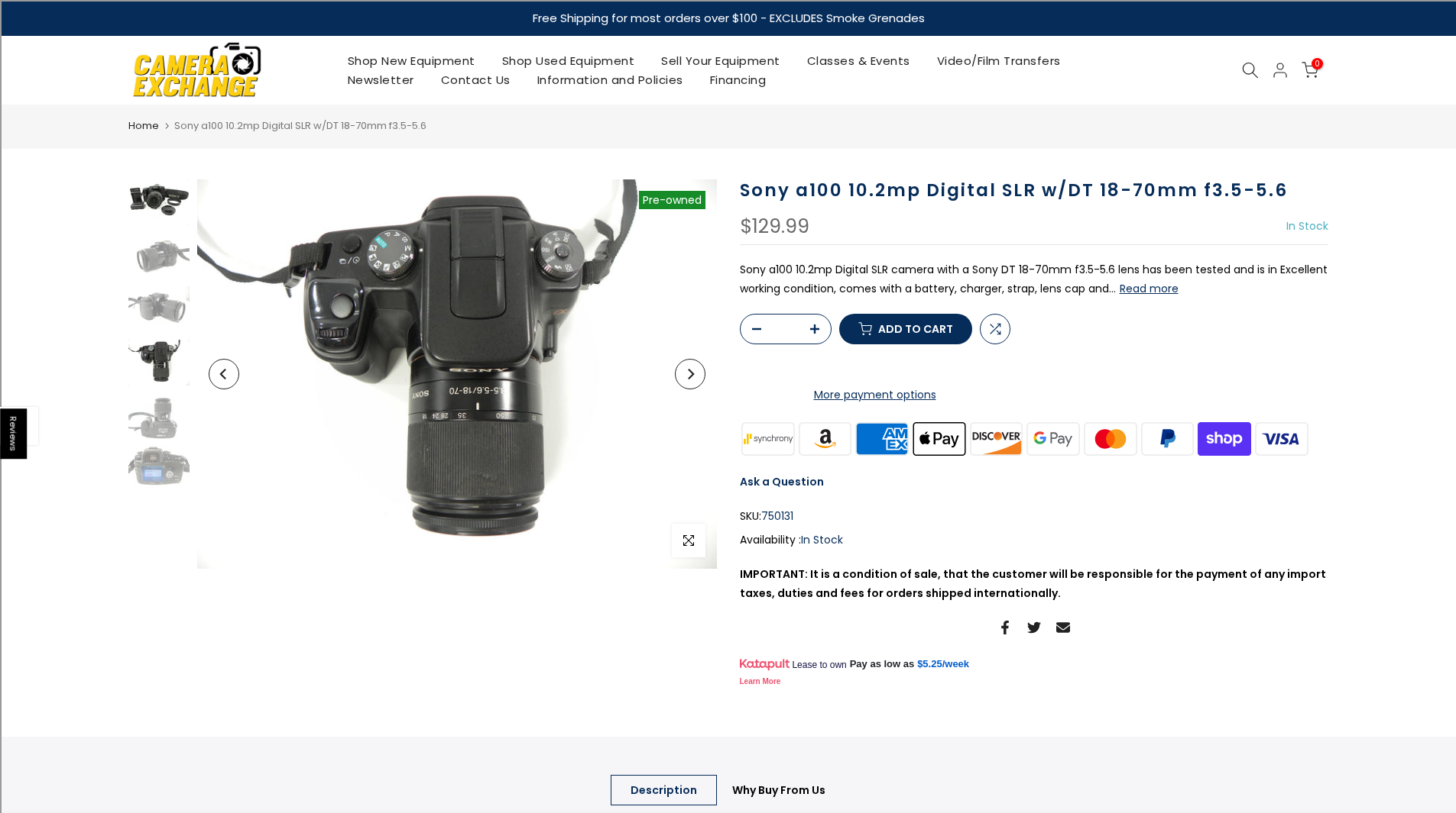
click at [165, 206] on img at bounding box center [159, 202] width 61 height 46
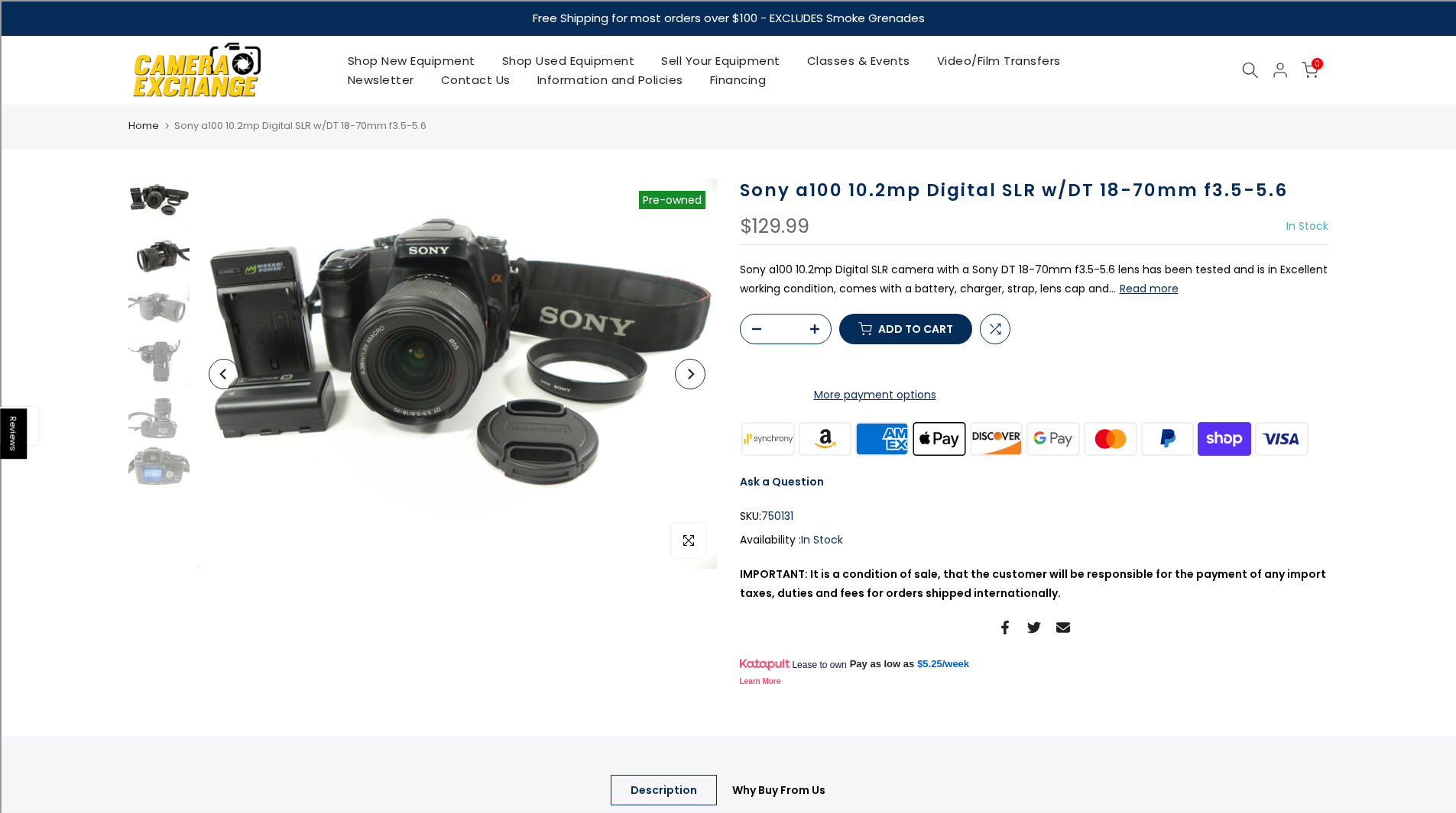
click at [161, 260] on img at bounding box center [159, 255] width 61 height 46
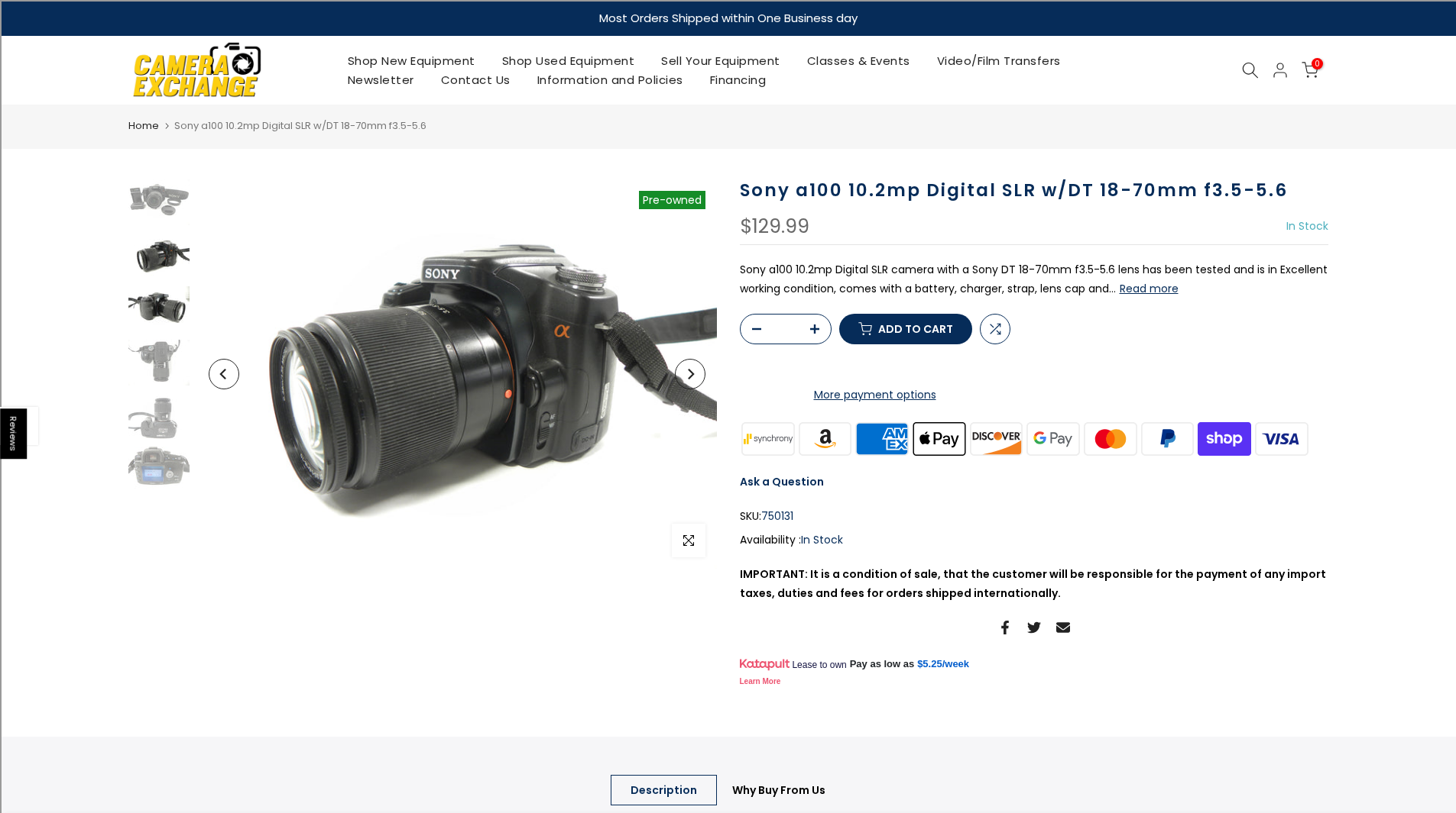
click at [152, 298] on img at bounding box center [159, 310] width 61 height 46
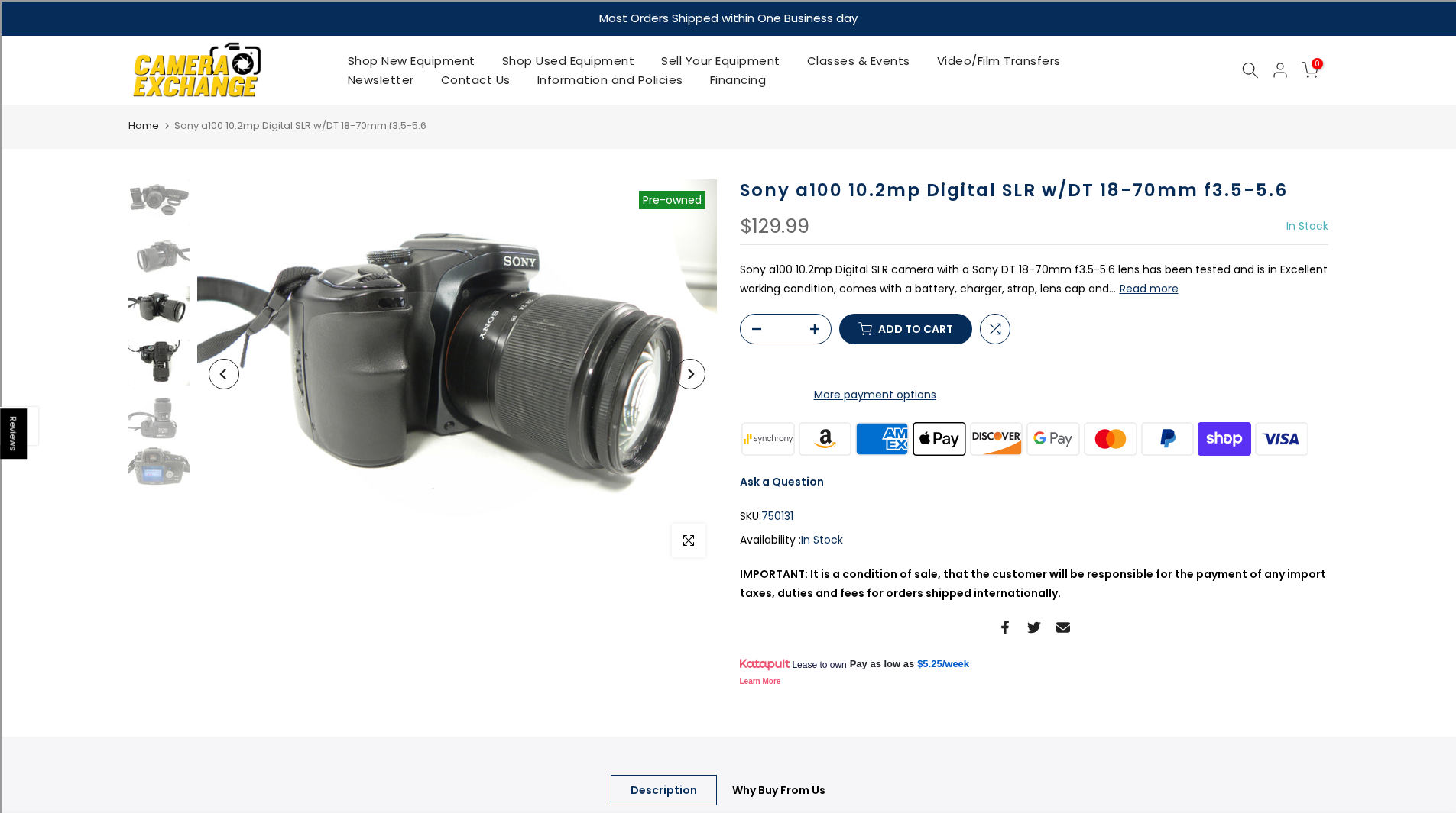
click at [146, 349] on img at bounding box center [159, 363] width 61 height 46
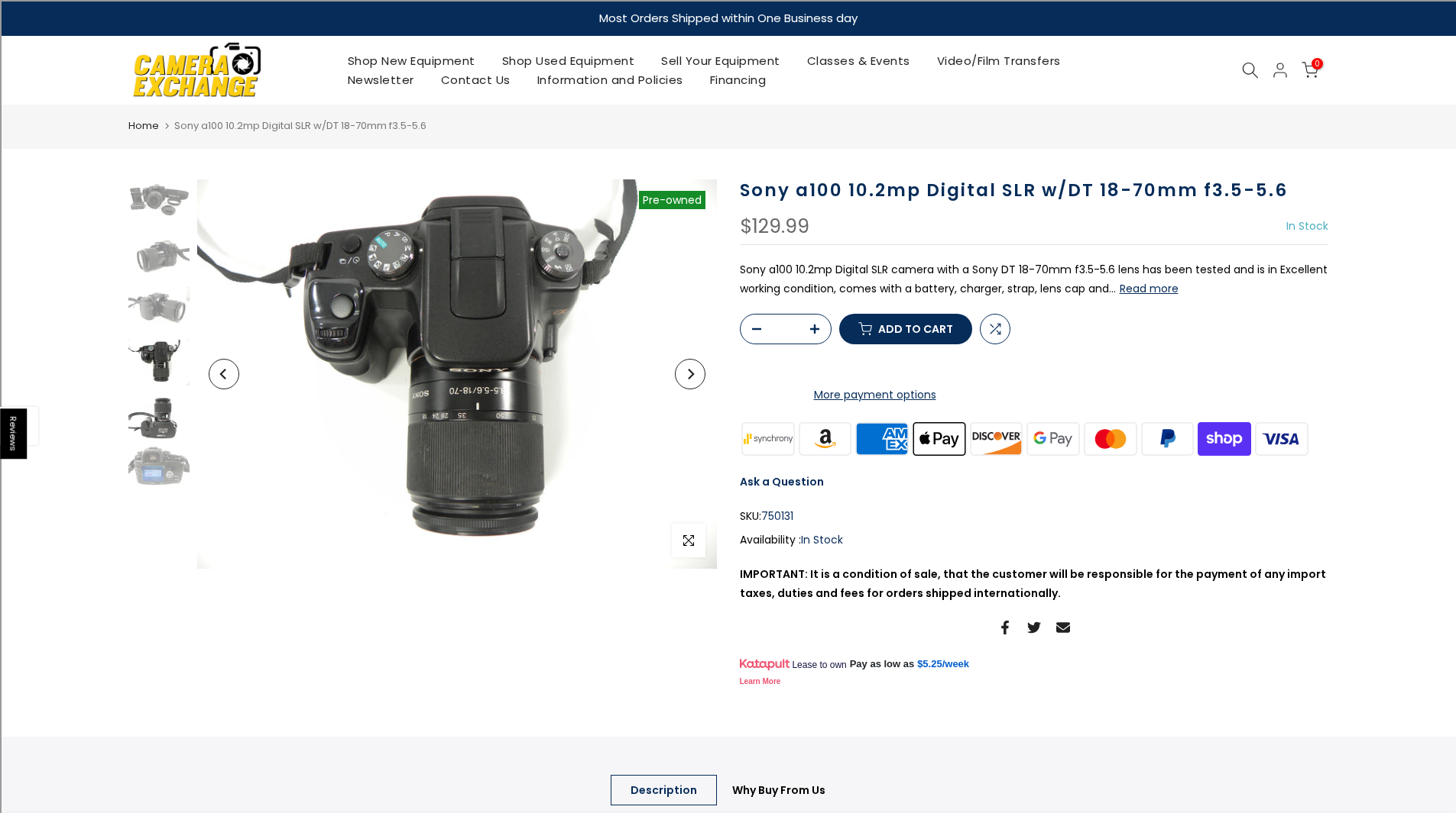
click at [158, 395] on img at bounding box center [159, 416] width 61 height 46
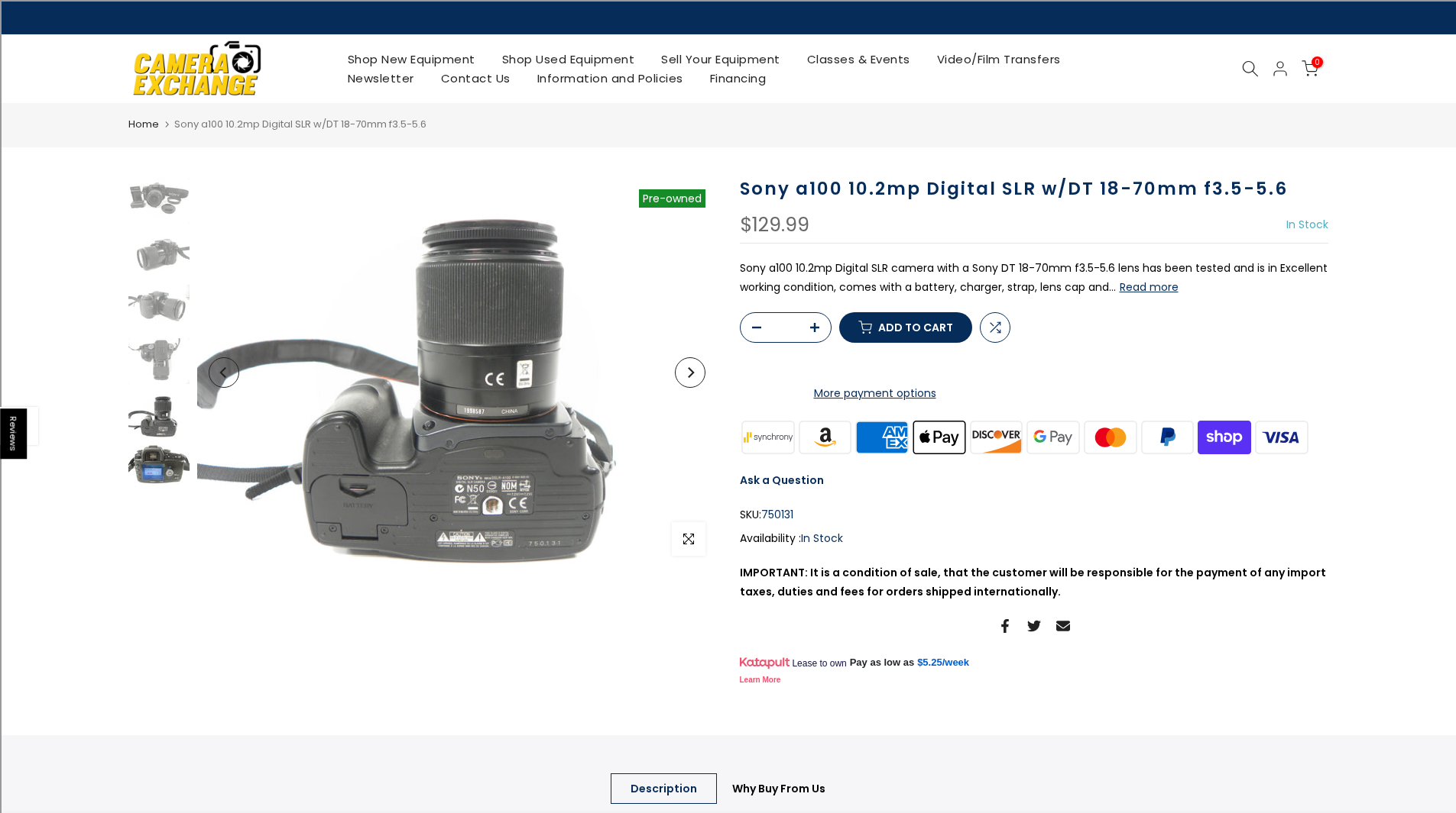
click at [151, 445] on div at bounding box center [158, 334] width 65 height 313
click at [146, 451] on img at bounding box center [159, 468] width 61 height 46
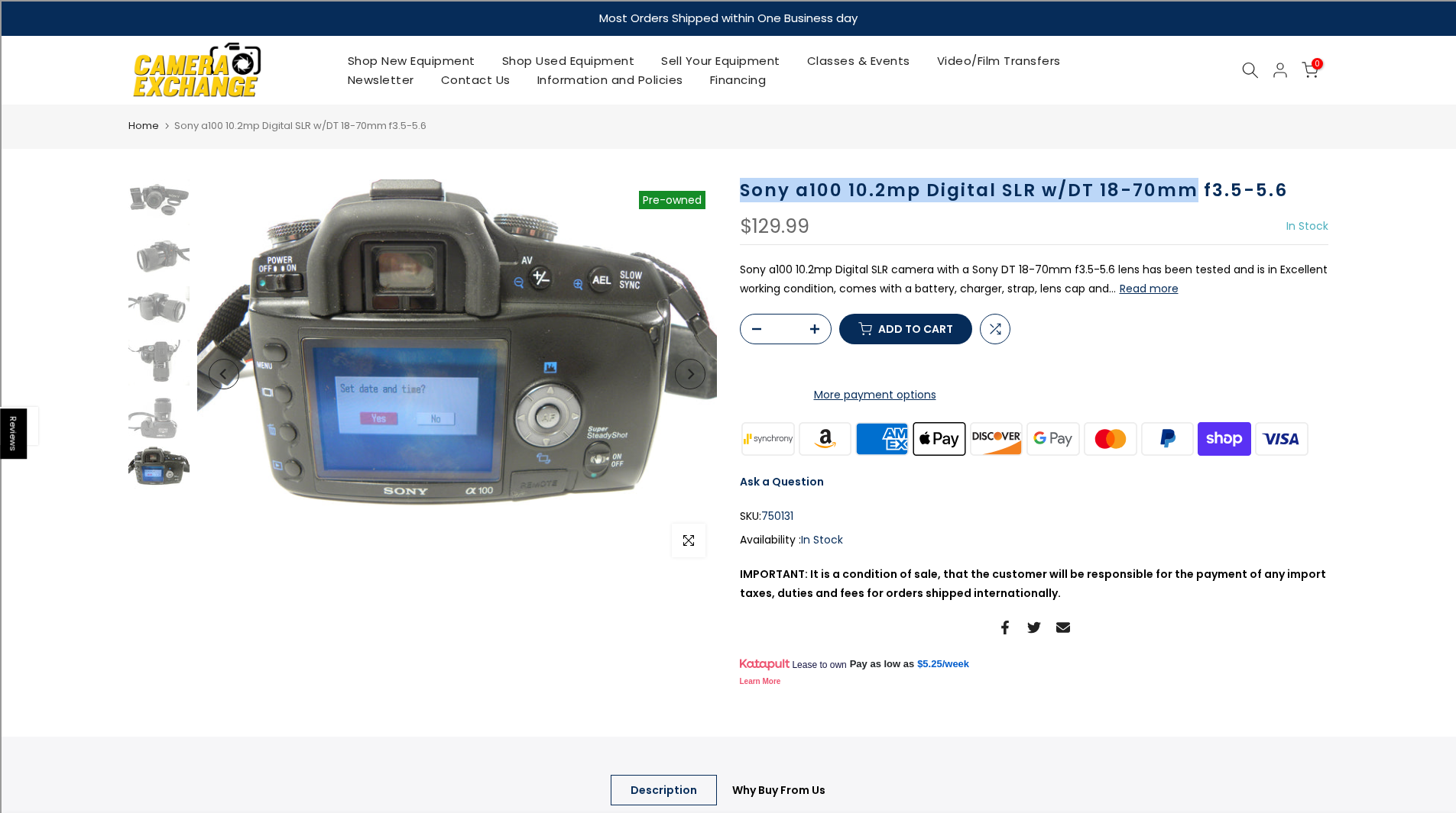
drag, startPoint x: 736, startPoint y: 183, endPoint x: 1194, endPoint y: 192, distance: 458.1
click at [1194, 192] on div "Sony a100 10.2mp Digital SLR w/DT 18-70mm f3.5-5.6 $129.99 In Stock Pre order O…" at bounding box center [1034, 435] width 611 height 512
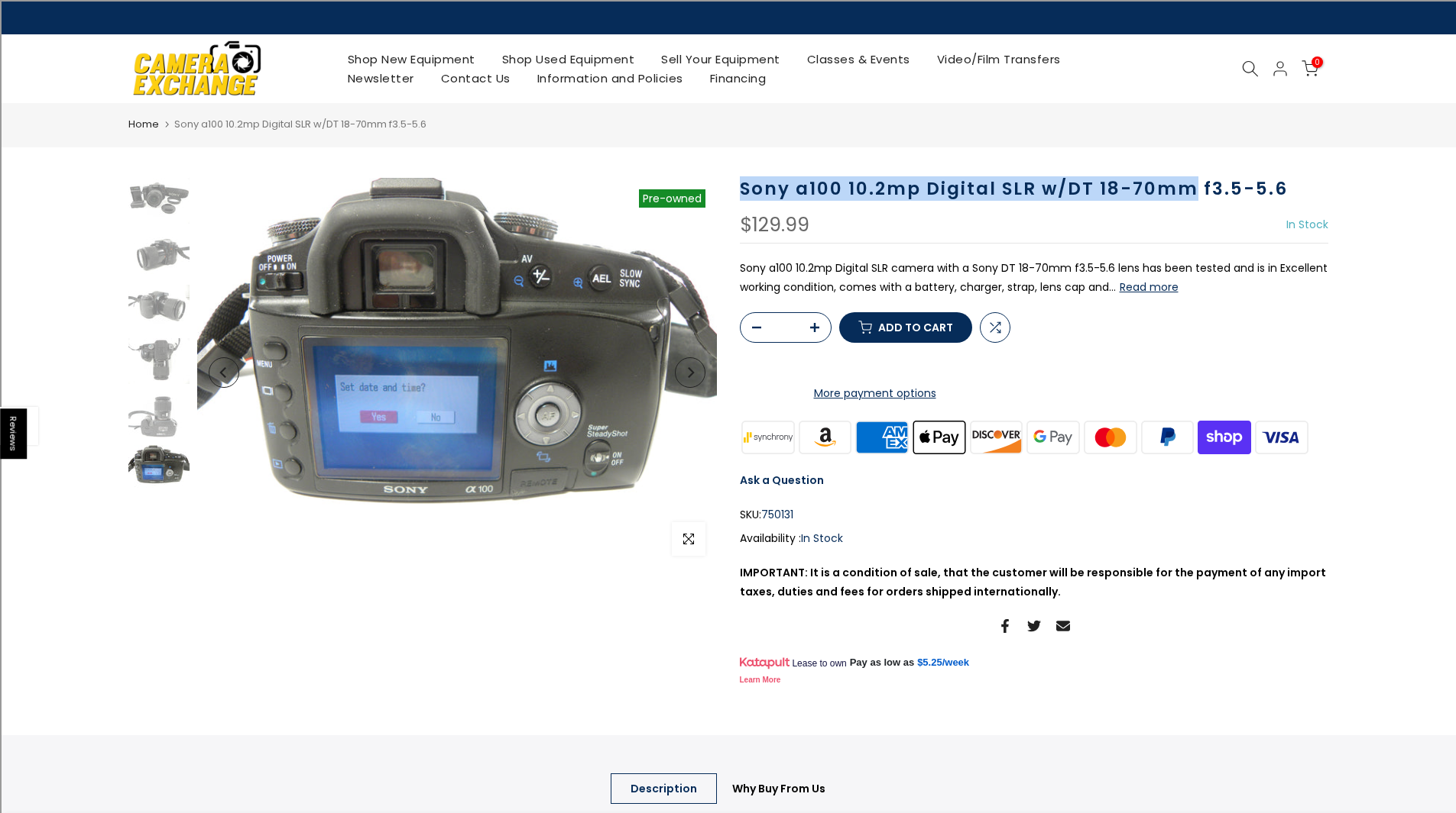
click at [1090, 190] on h1 "Sony a100 10.2mp Digital SLR w/DT 18-70mm f3.5-5.6" at bounding box center [1034, 189] width 588 height 22
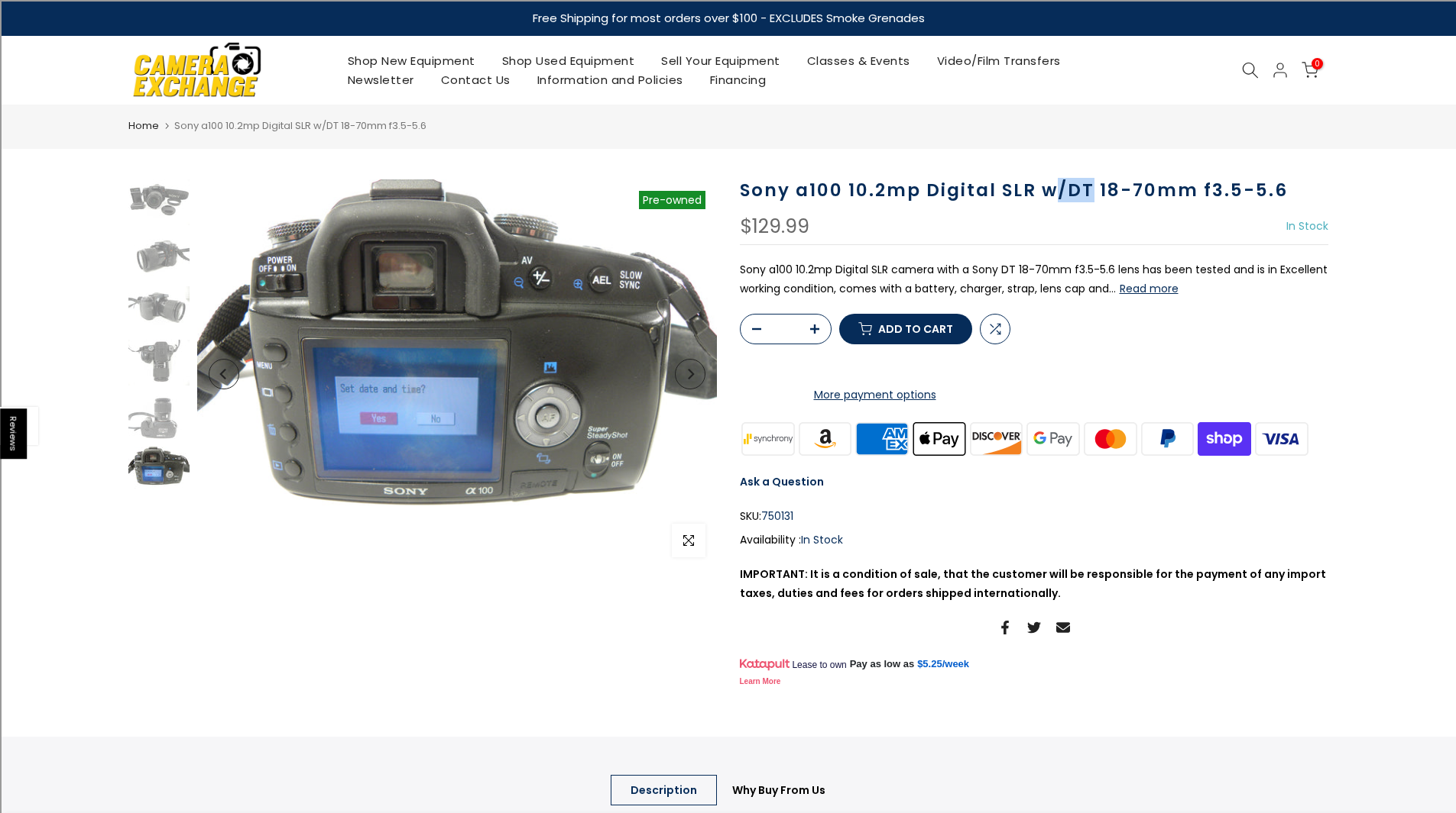
drag, startPoint x: 1090, startPoint y: 190, endPoint x: 1061, endPoint y: 180, distance: 30.7
click at [1061, 180] on h1 "Sony a100 10.2mp Digital SLR w/DT 18-70mm f3.5-5.6" at bounding box center [1034, 190] width 588 height 22
click at [1031, 189] on h1 "Sony a100 10.2mp Digital SLR w/DT 18-70mm f3.5-5.6" at bounding box center [1034, 190] width 588 height 22
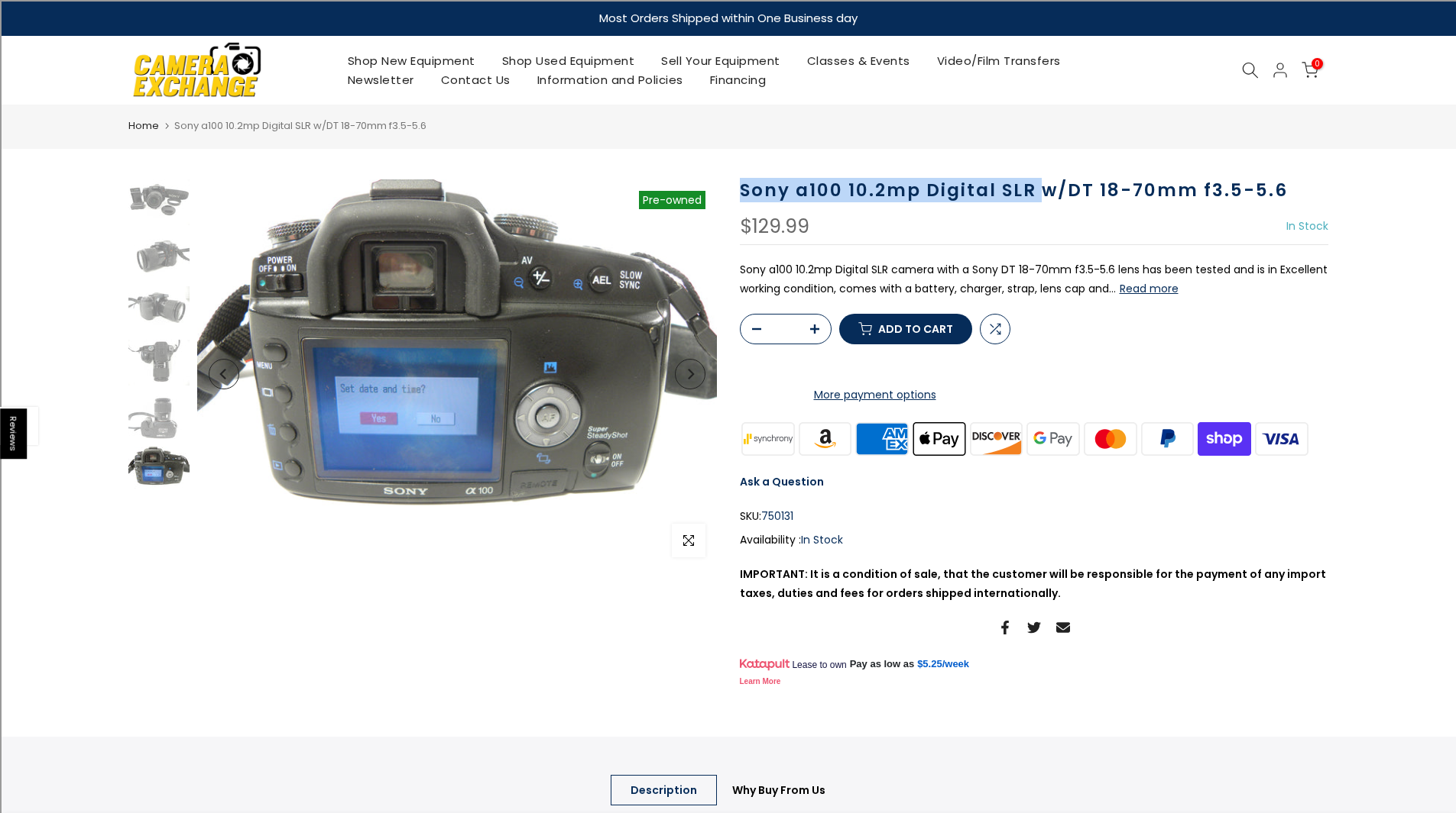
drag, startPoint x: 1031, startPoint y: 189, endPoint x: 742, endPoint y: 194, distance: 289.0
click at [742, 194] on h1 "Sony a100 10.2mp Digital SLR w/DT 18-70mm f3.5-5.6" at bounding box center [1034, 190] width 588 height 22
copy h1 "Sony a100 10.2mp Digital SLR"
